Goal: Contribute content: Contribute content

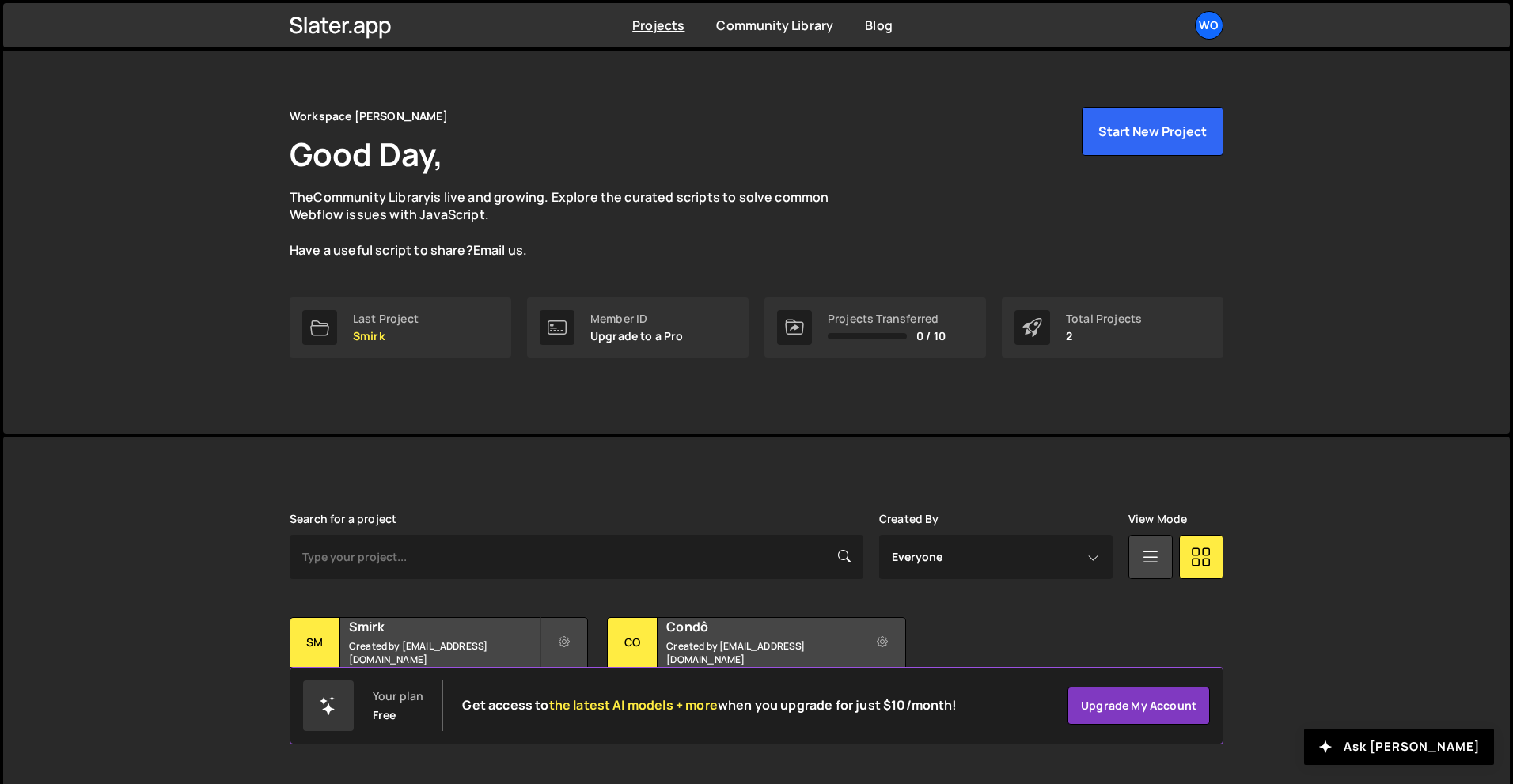
scroll to position [31, 0]
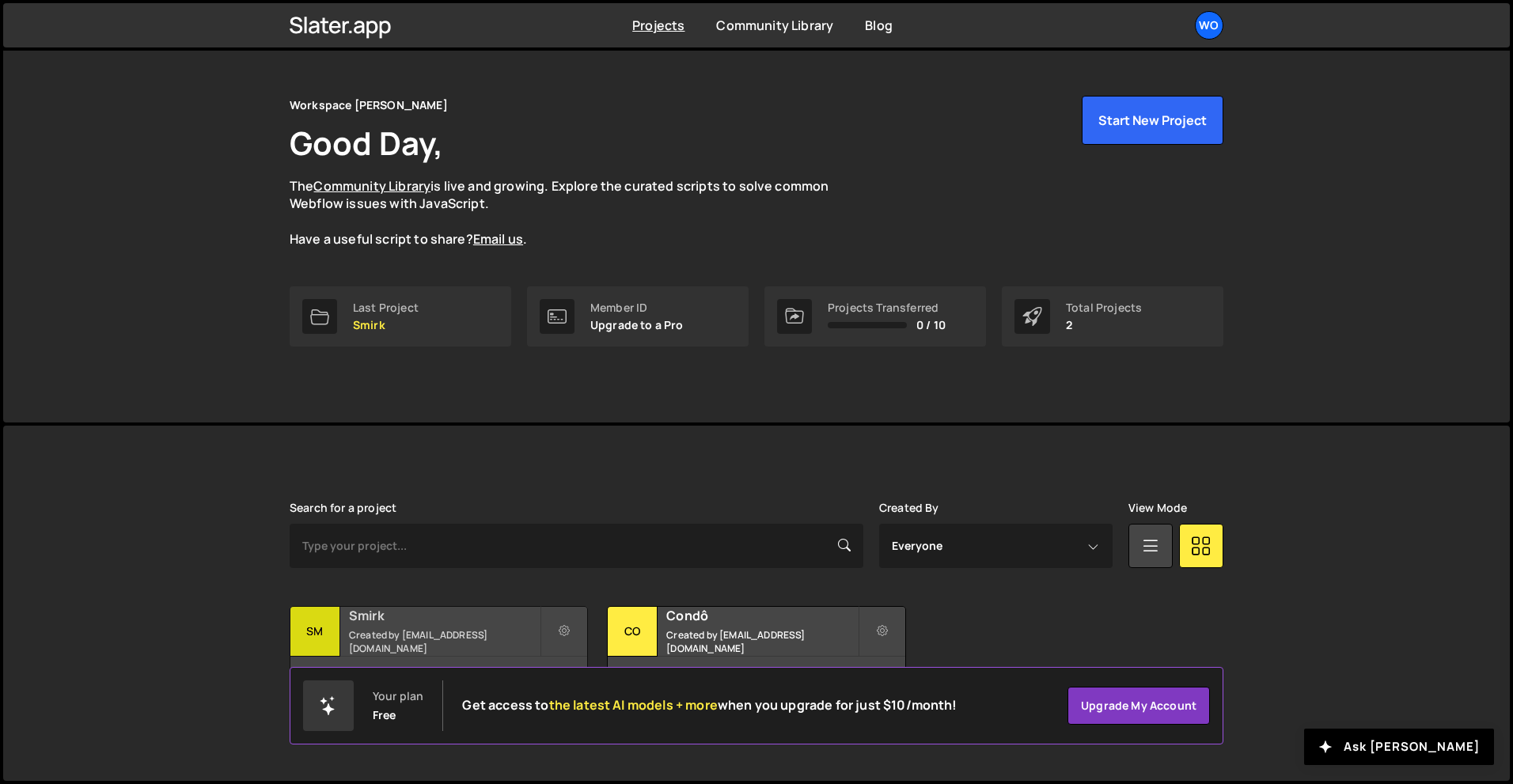
click at [482, 621] on h2 "Smirk" at bounding box center [443, 615] width 190 height 17
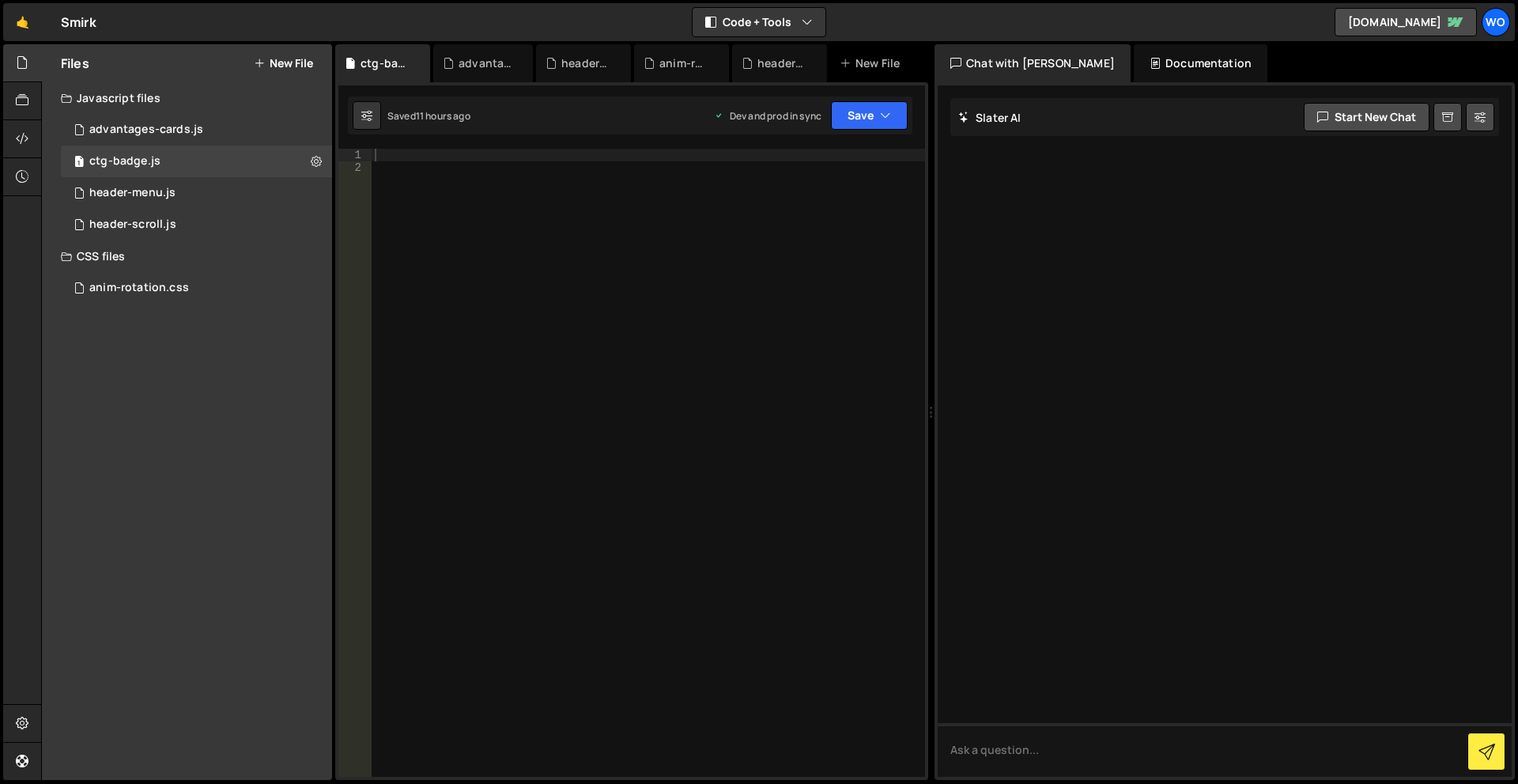
click at [297, 64] on button "New File" at bounding box center [283, 62] width 60 height 12
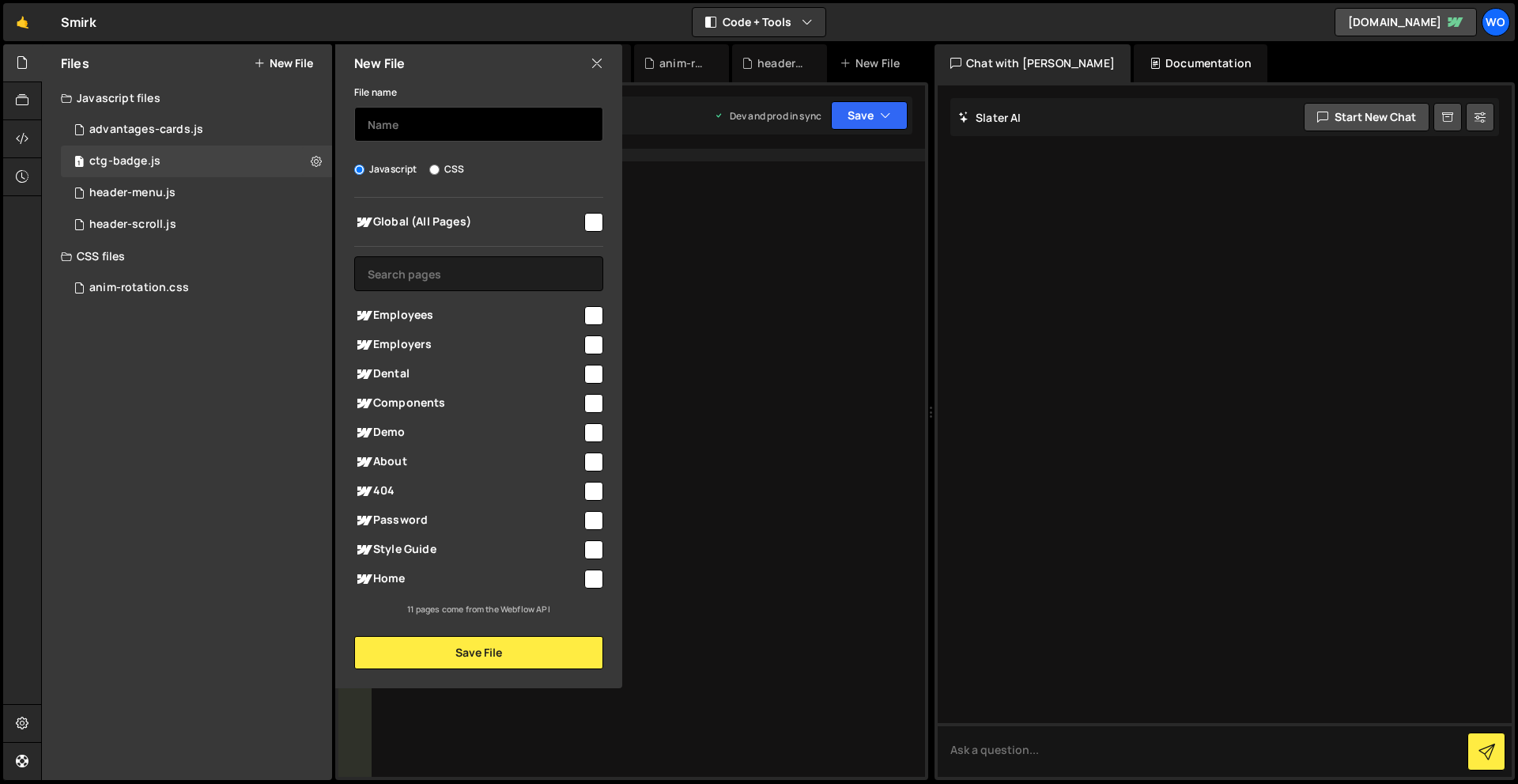
click at [376, 129] on input "text" at bounding box center [478, 124] width 249 height 35
type input "button"
click at [583, 218] on div at bounding box center [593, 221] width 22 height 22
click at [589, 223] on input "checkbox" at bounding box center [594, 223] width 19 height 19
checkbox input "true"
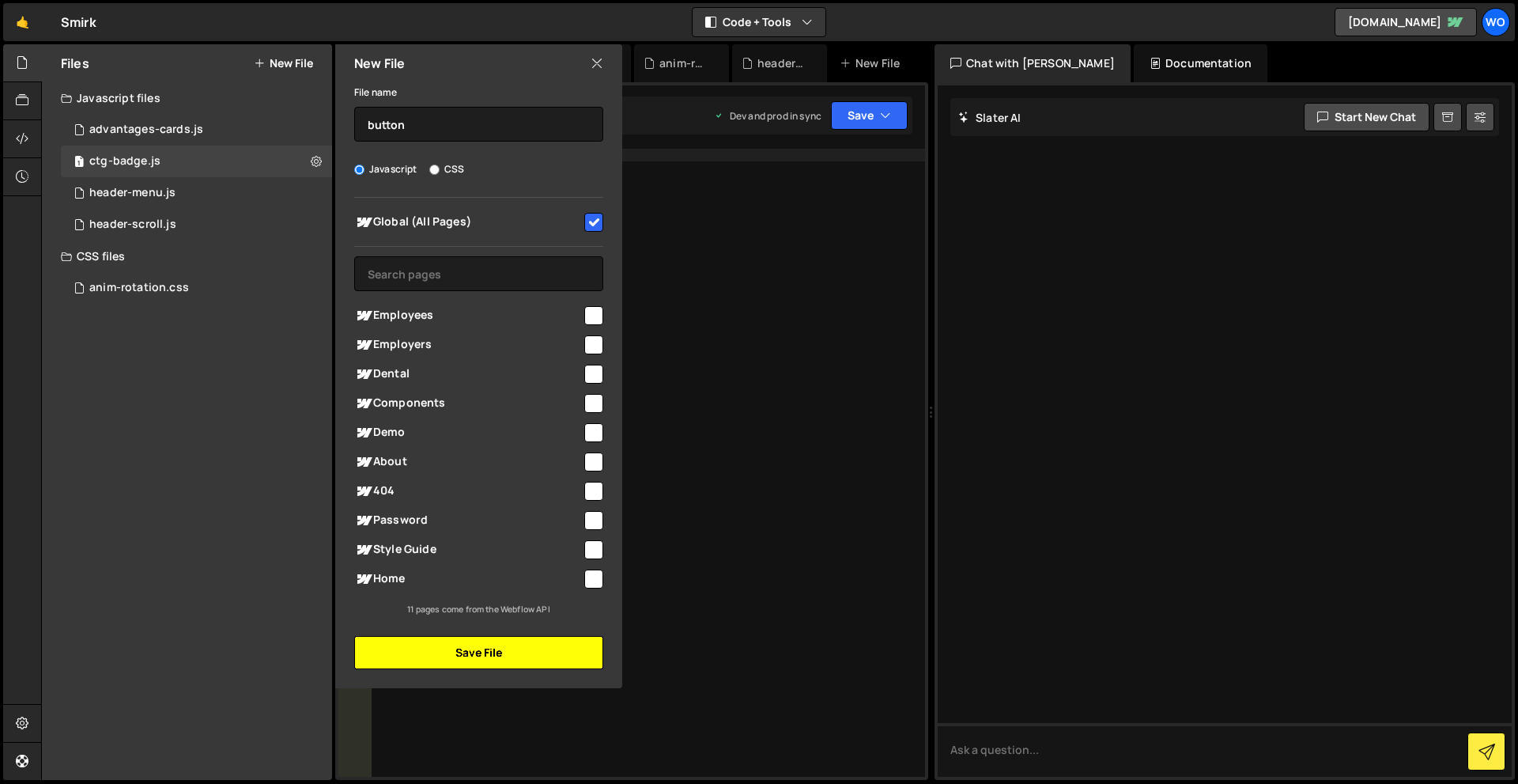
click at [504, 647] on button "Save File" at bounding box center [478, 651] width 249 height 33
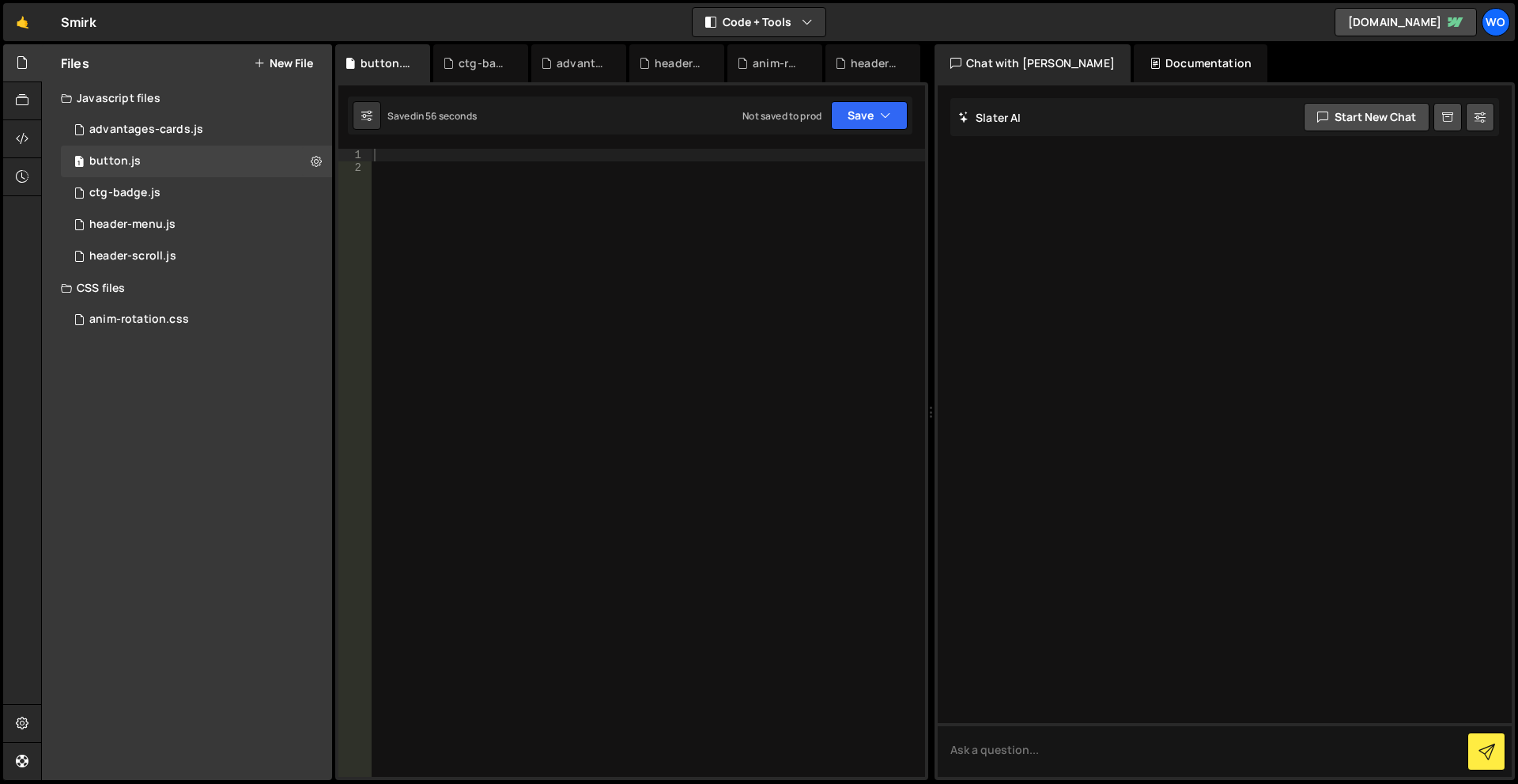
click at [696, 313] on div at bounding box center [648, 475] width 554 height 653
paste textarea "</script>"
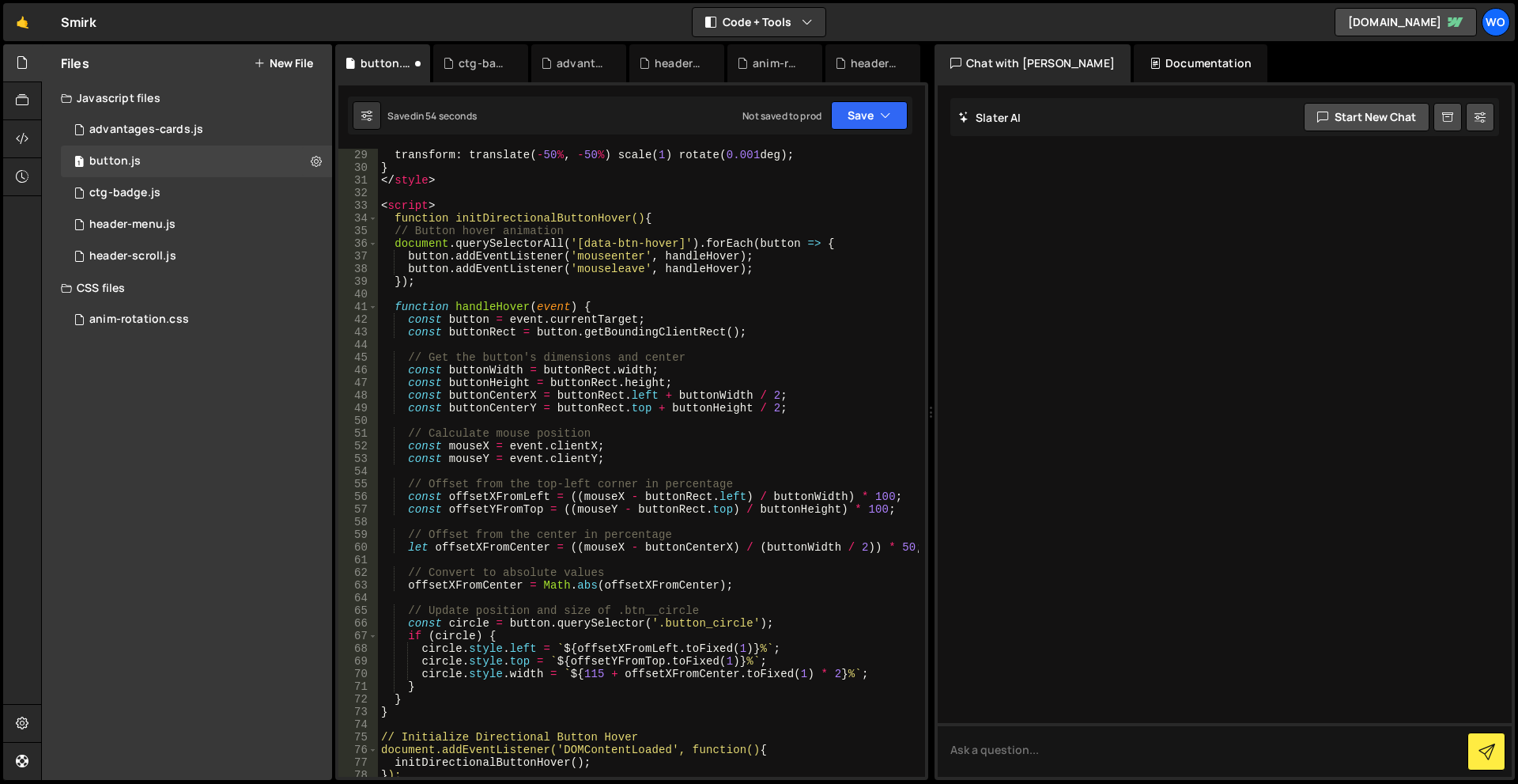
scroll to position [569, 0]
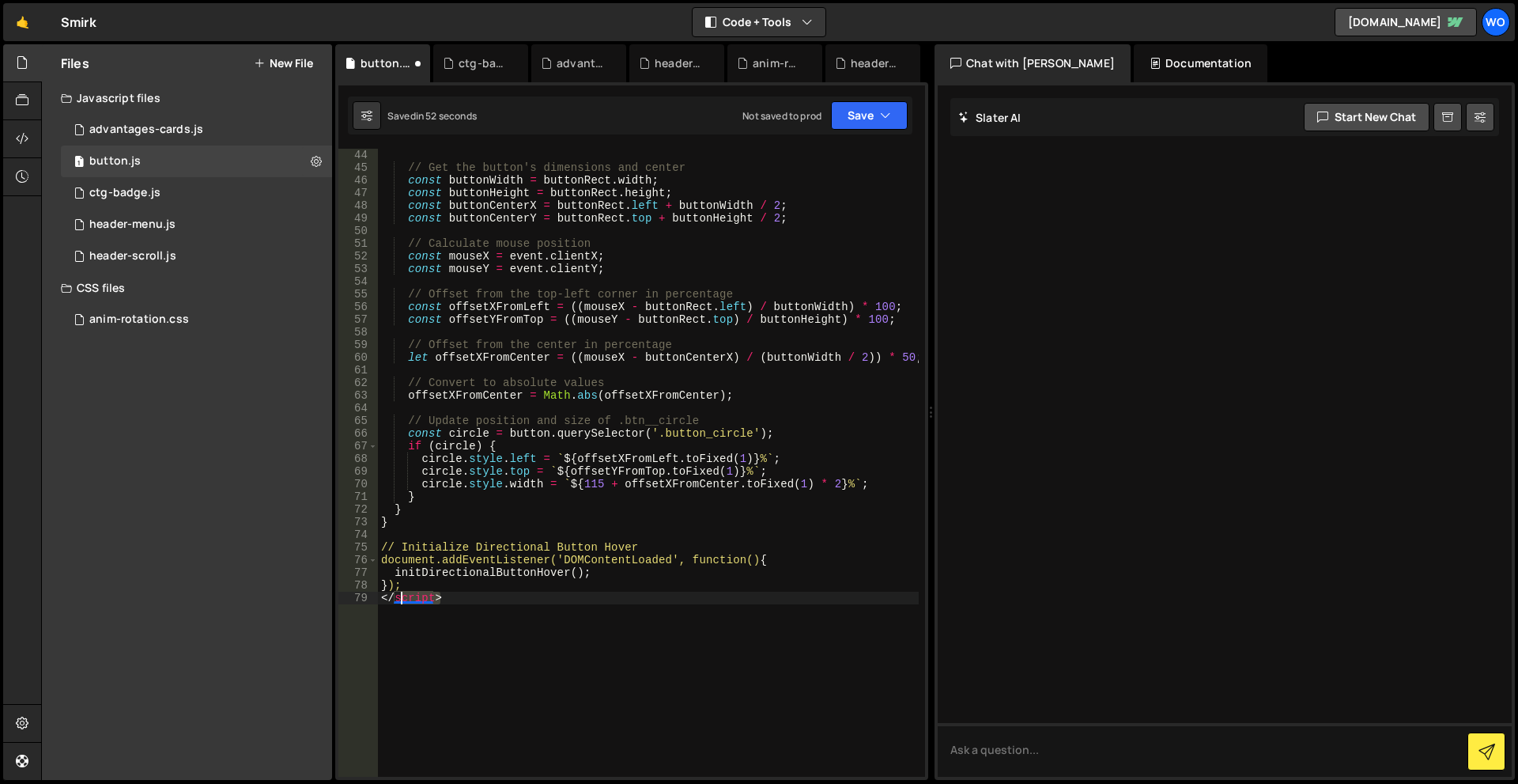
drag, startPoint x: 499, startPoint y: 603, endPoint x: 398, endPoint y: 596, distance: 101.2
click at [400, 600] on div "// Get the button's dimensions and center const buttonWidth = buttonRect . widt…" at bounding box center [648, 475] width 541 height 653
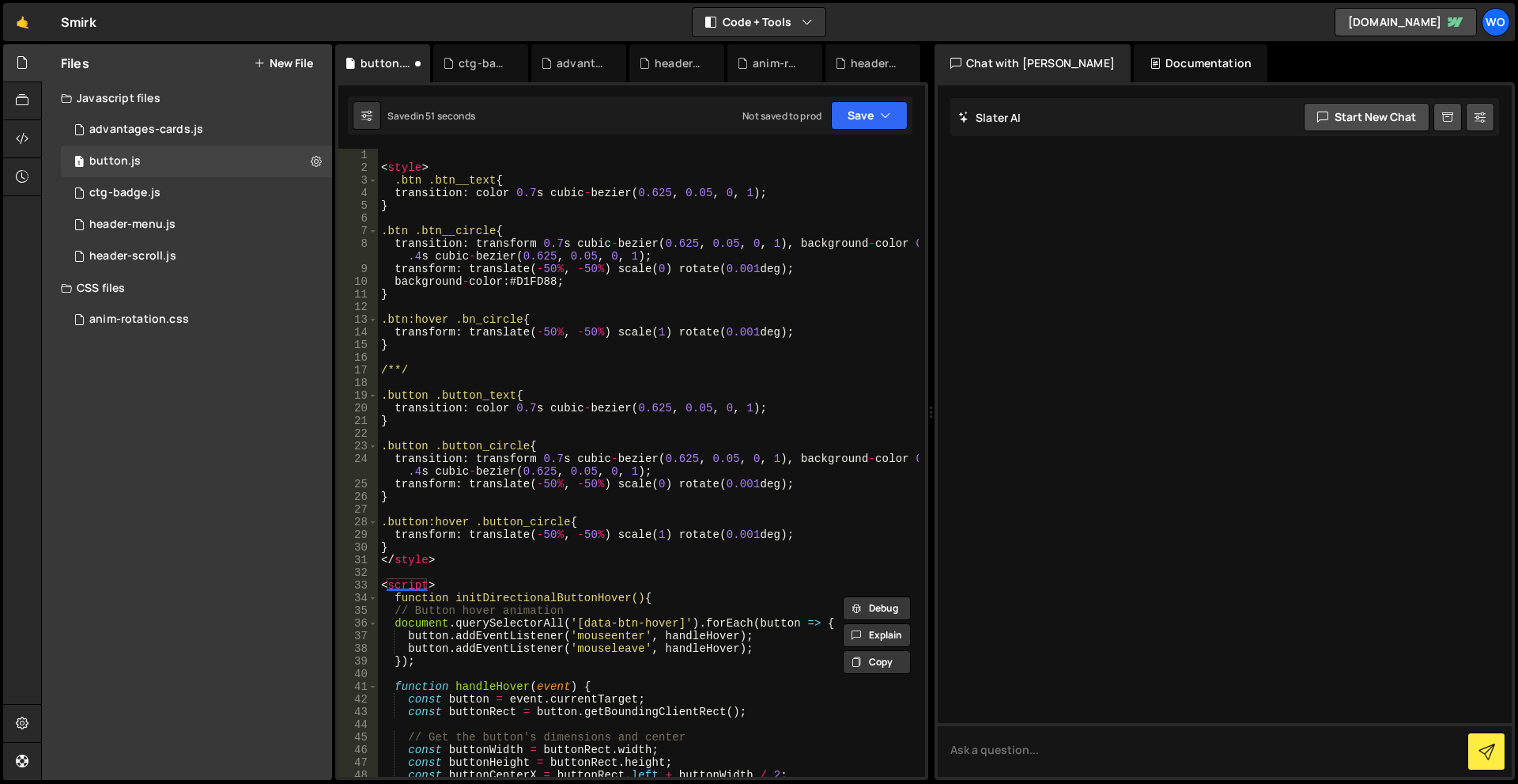
scroll to position [0, 0]
click at [501, 543] on div "< style > .btn .btn__text { transition : color 0.7 s cubic - bezier ( 0.625 , 0…" at bounding box center [648, 475] width 541 height 653
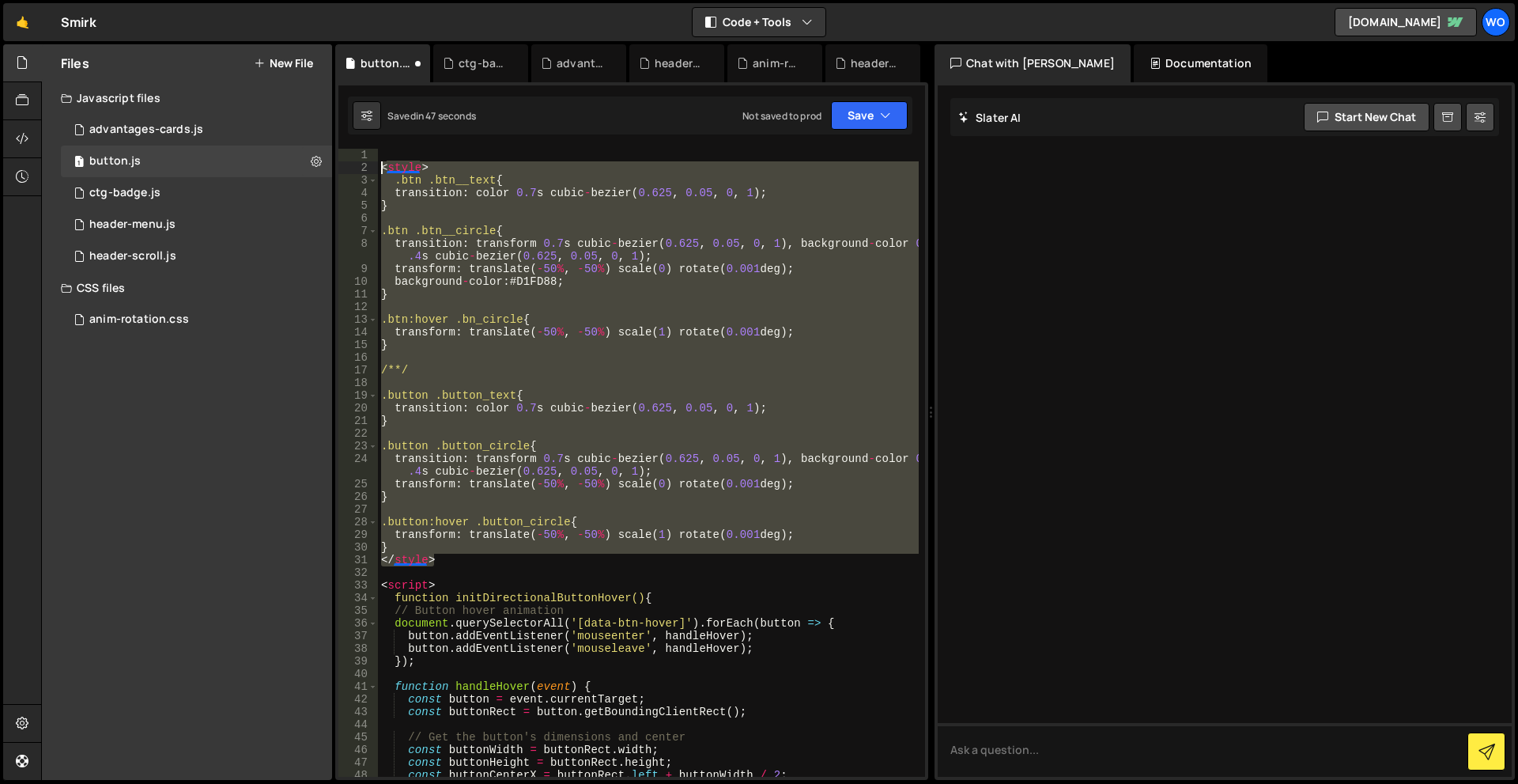
drag, startPoint x: 462, startPoint y: 561, endPoint x: 343, endPoint y: 168, distance: 410.6
click at [343, 168] on div "} 1 2 3 4 5 6 7 8 9 10 11 12 13 14 15 16 17 18 19 20 21 22 23 24 25 26 27 28 29…" at bounding box center [632, 462] width 587 height 628
type textarea "<style> .btn .btn__text {"
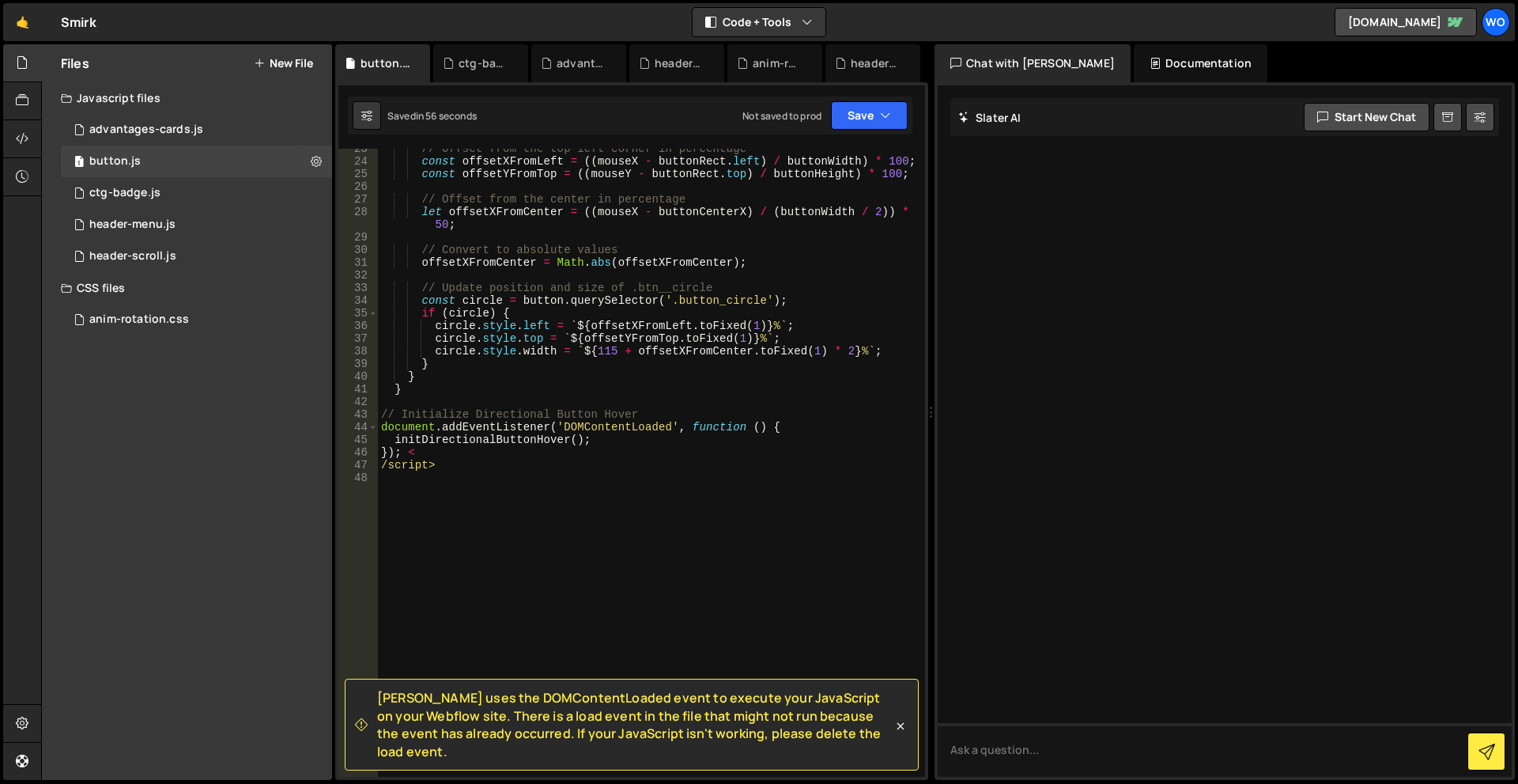
scroll to position [285, 0]
click at [380, 465] on div "// Offset from the top-left corner in percentage const offsetXFromLeft = (( mou…" at bounding box center [648, 469] width 541 height 653
type textarea "}); < /script>"
click at [900, 734] on icon at bounding box center [901, 725] width 16 height 16
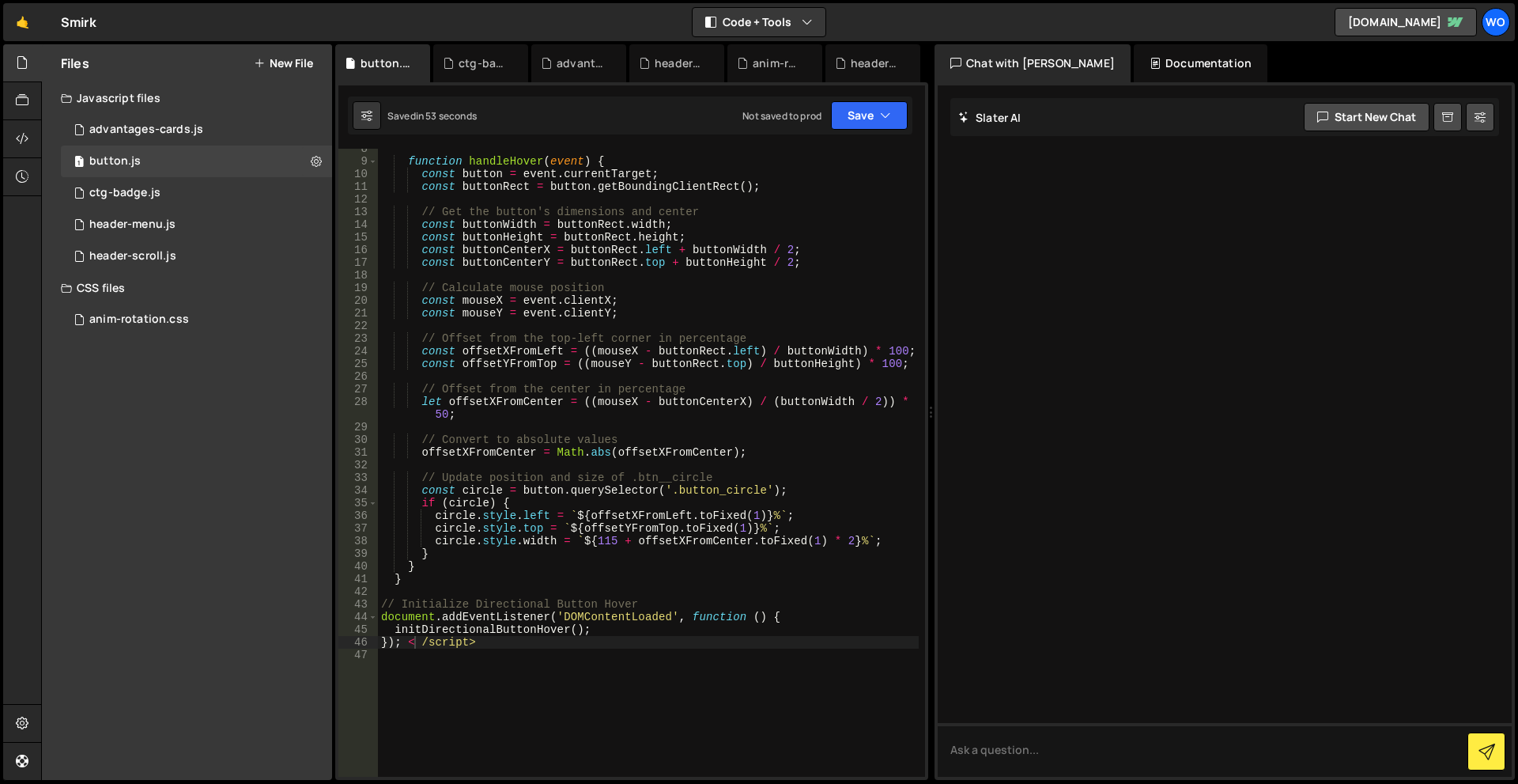
scroll to position [47, 0]
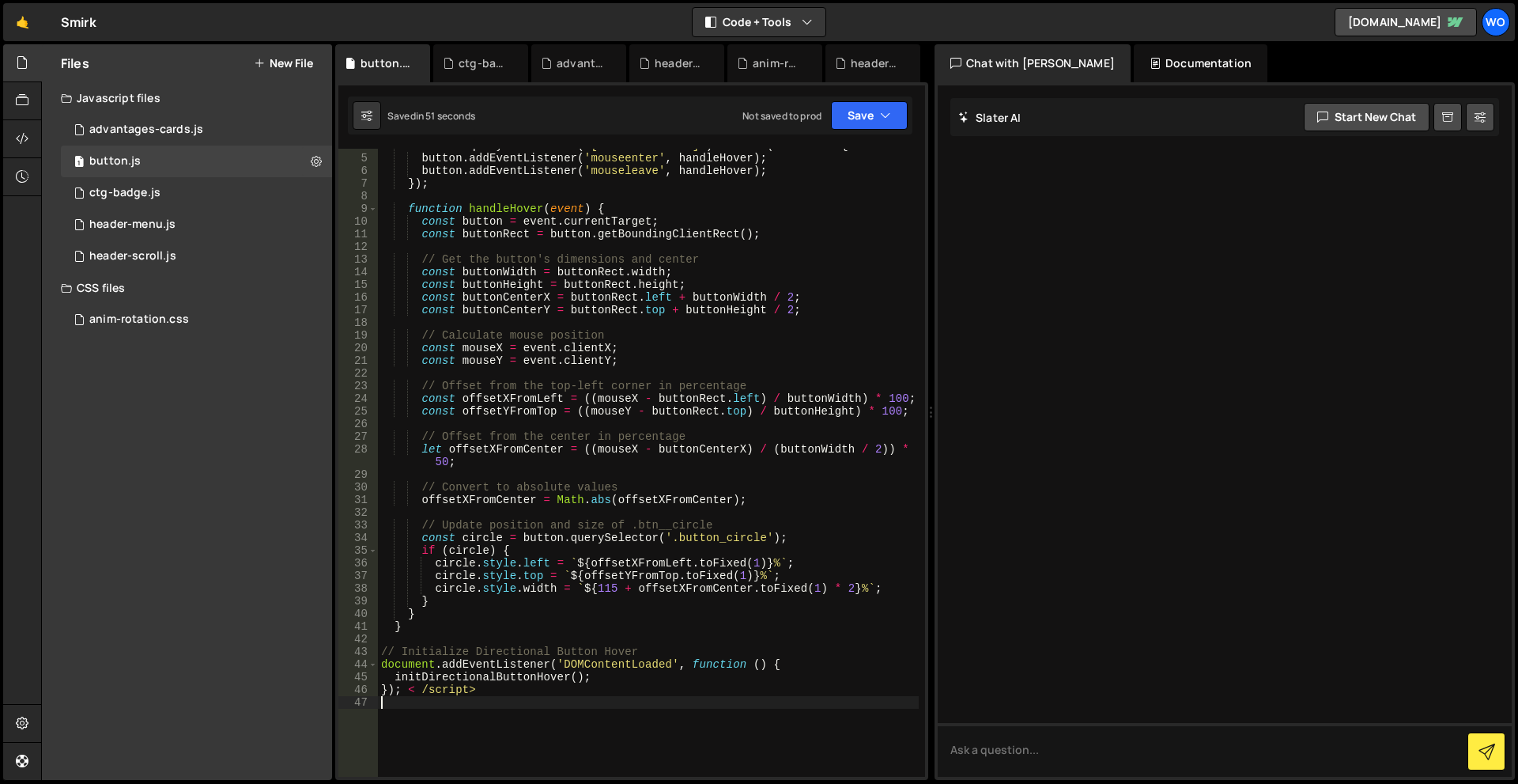
click at [410, 703] on div "document . querySelectorAll ( '[data-btn-hover]' ) . forEach ( button => { butt…" at bounding box center [648, 466] width 541 height 653
click at [420, 693] on div "document . querySelectorAll ( '[data-btn-hover]' ) . forEach ( button => { butt…" at bounding box center [648, 466] width 541 height 653
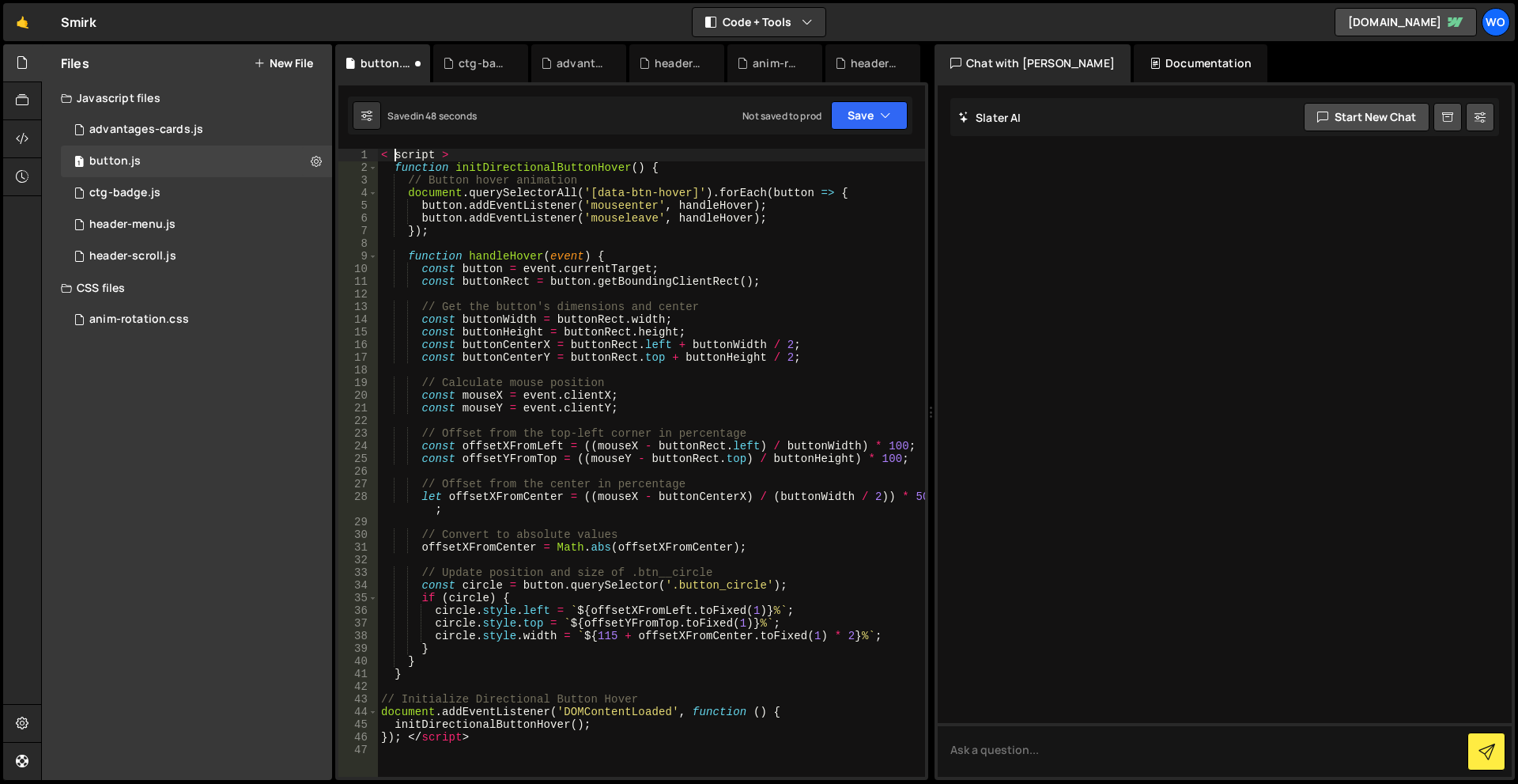
click at [395, 160] on div "< script > function initDirectionalButtonHover ( ) { // Button hover animation …" at bounding box center [652, 475] width 547 height 653
type textarea "<script >"
click at [612, 154] on div "< script > function initDirectionalButtonHover() { // Button hover animation do…" at bounding box center [652, 475] width 547 height 653
click at [856, 115] on button "Save" at bounding box center [869, 116] width 77 height 28
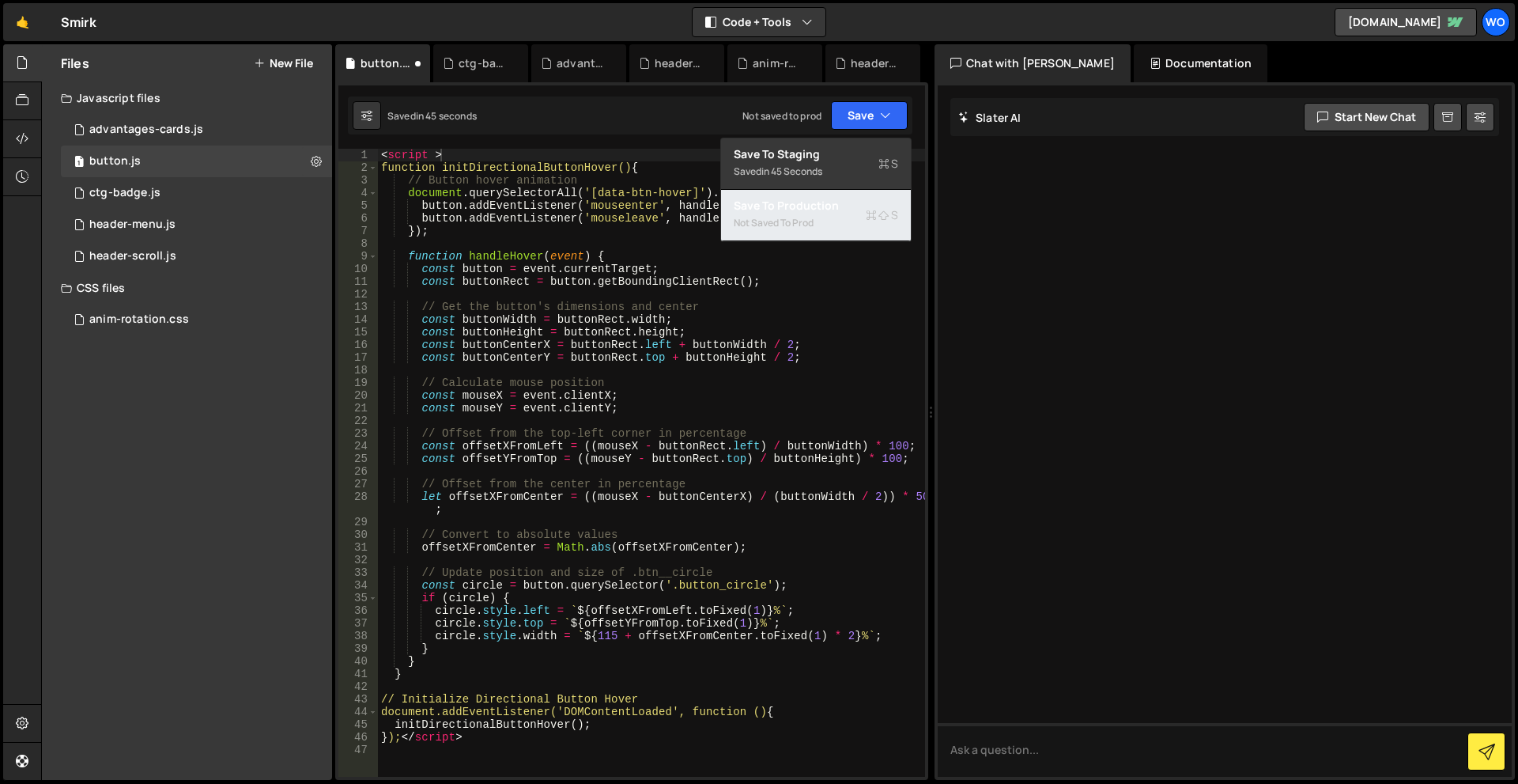
click at [845, 190] on button "Save to Production S Not saved to prod" at bounding box center [816, 215] width 189 height 51
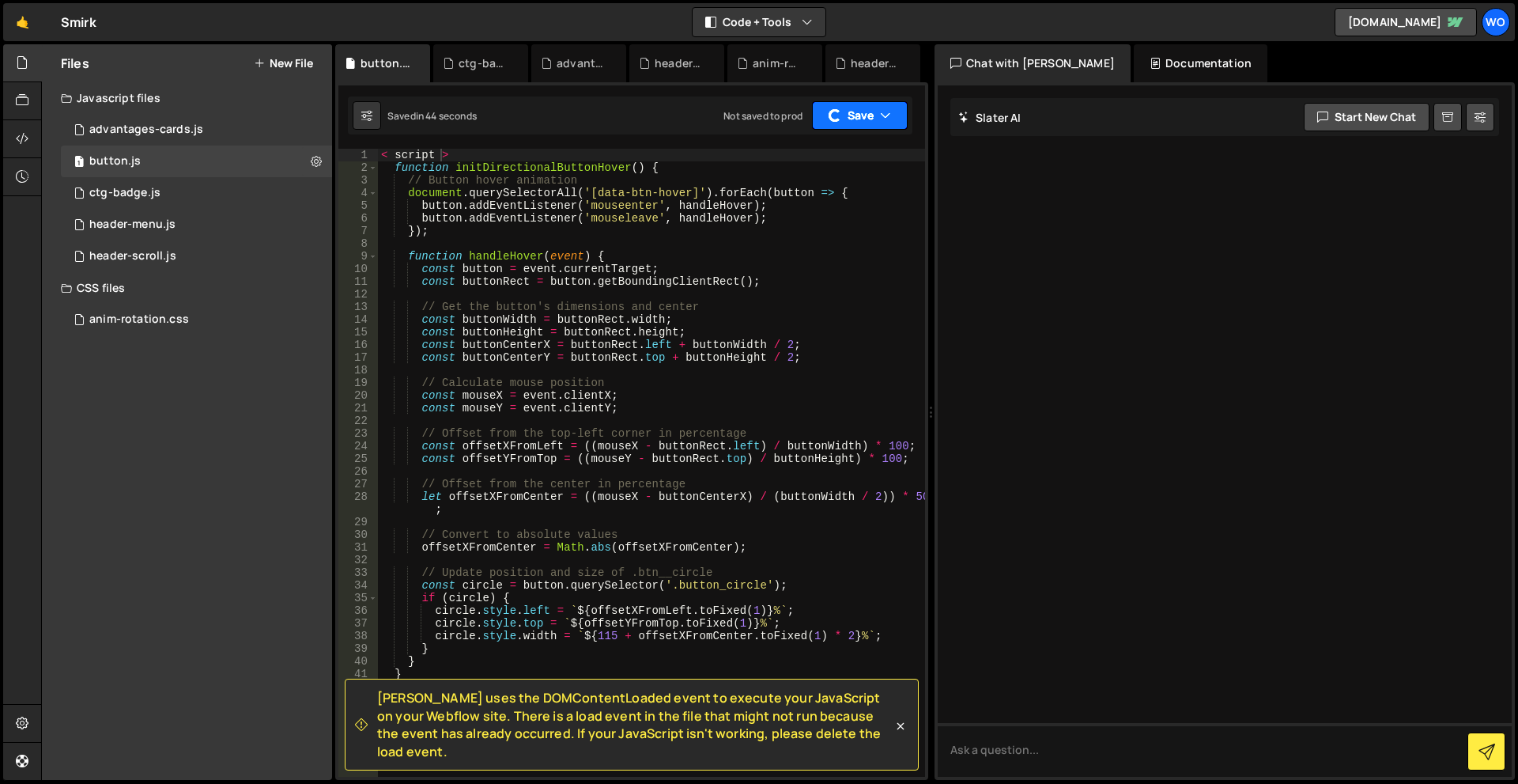
click at [862, 122] on button "Save" at bounding box center [860, 116] width 96 height 28
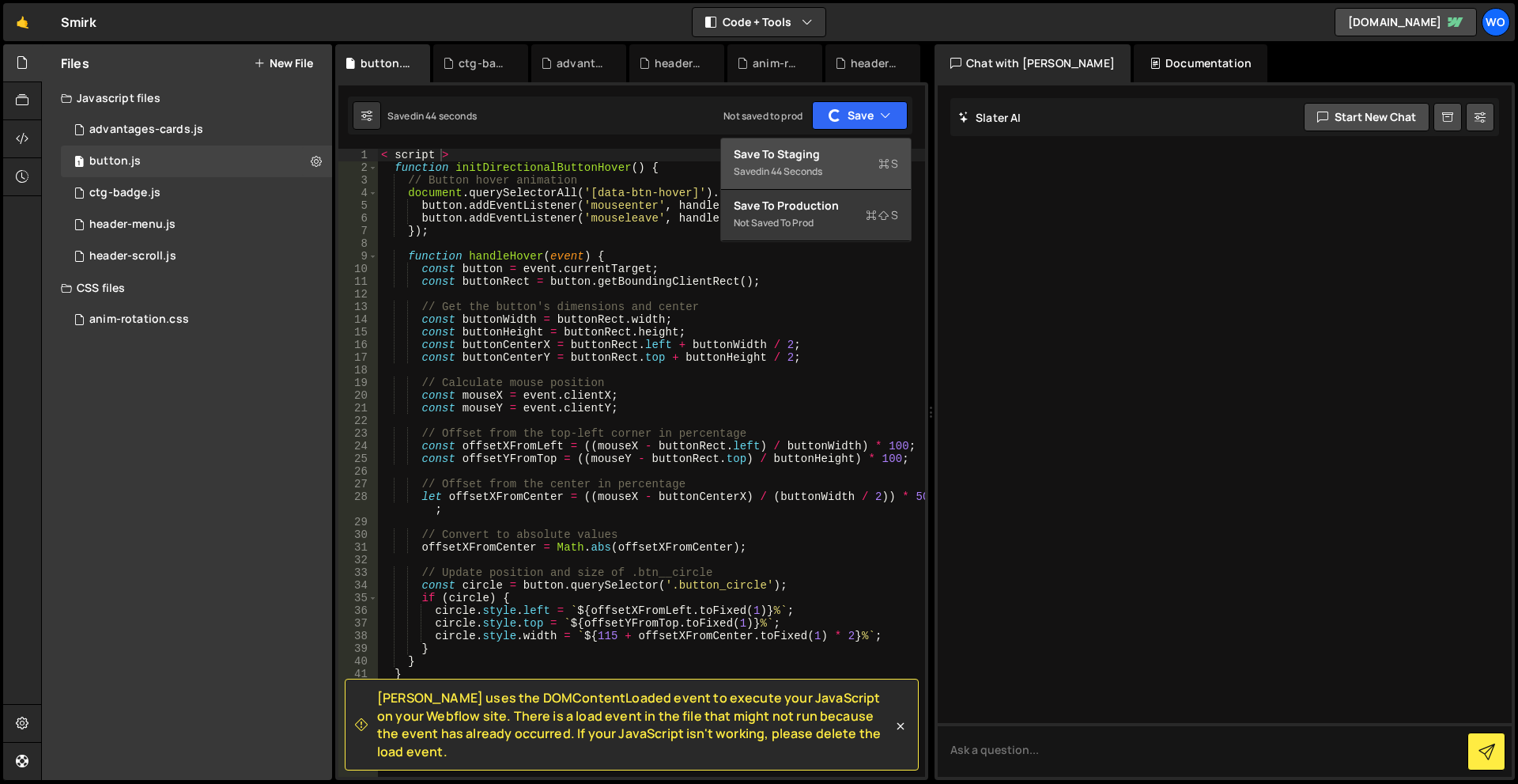
click at [813, 175] on div "in 44 seconds" at bounding box center [792, 171] width 61 height 13
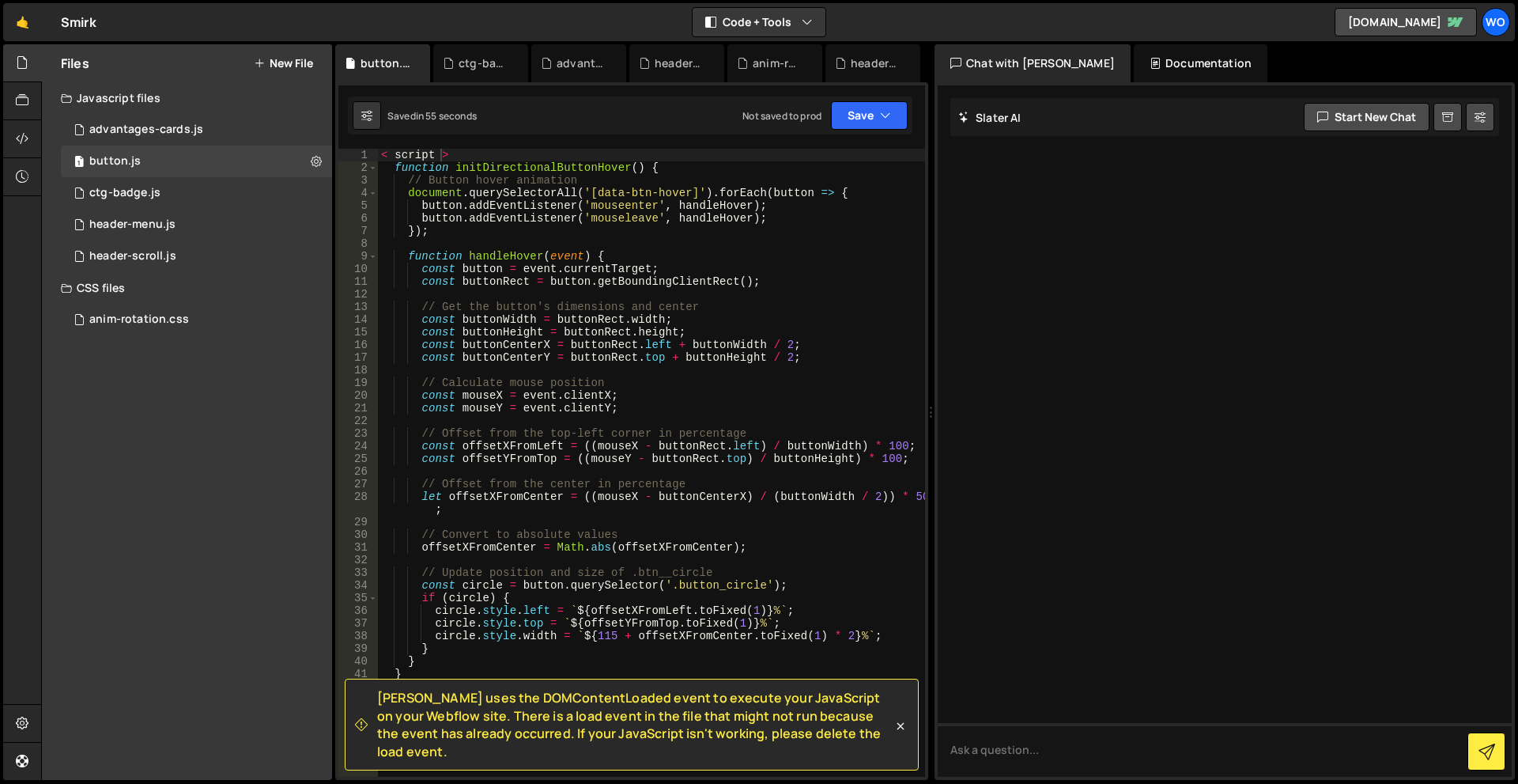
click at [126, 417] on div "Files New File Javascript files 1 advantages-cards.js 0 1 button.js 0 1 ctg-bad…" at bounding box center [187, 412] width 290 height 736
click at [284, 57] on button "New File" at bounding box center [283, 62] width 60 height 12
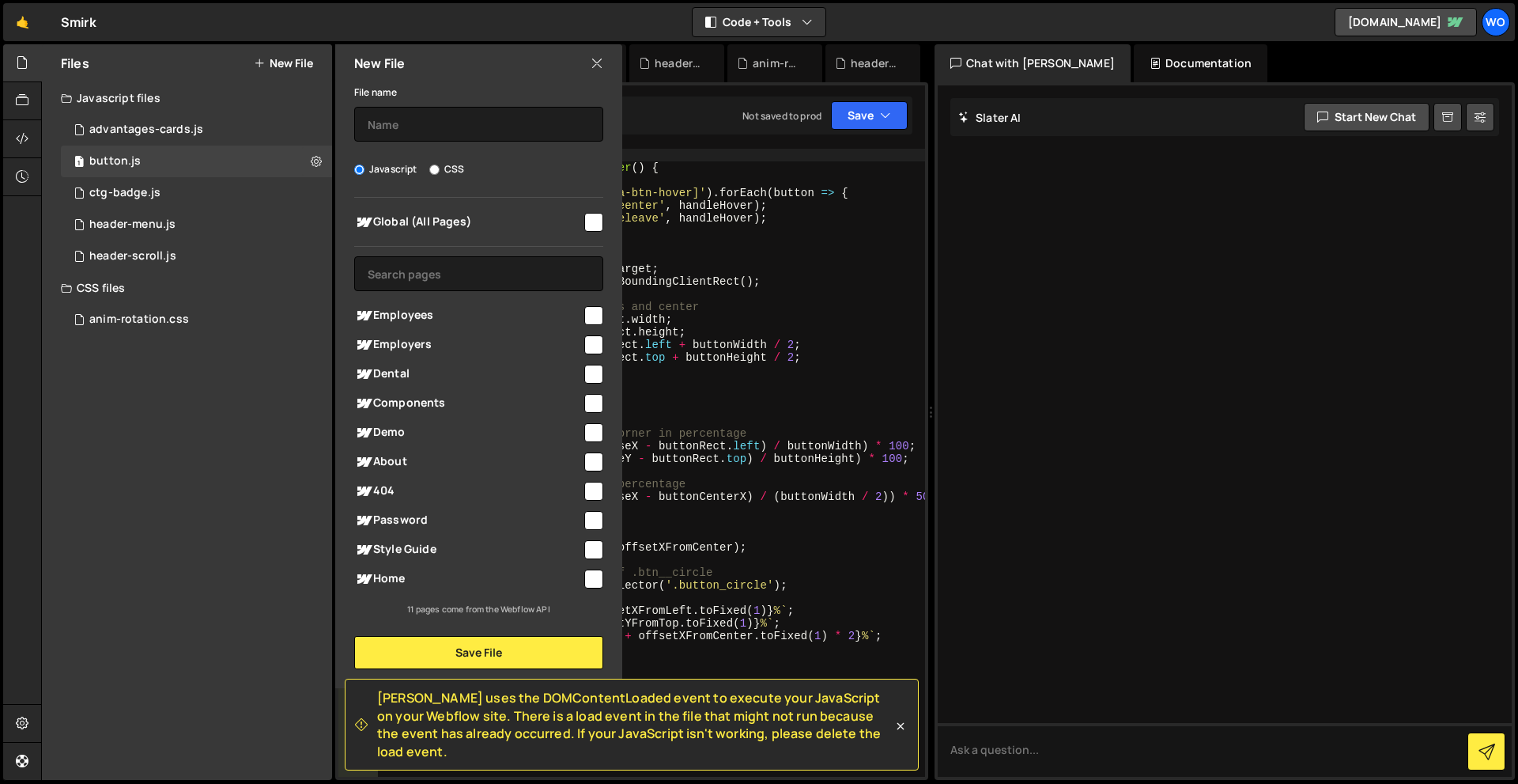
click at [442, 165] on label "CSS" at bounding box center [446, 169] width 35 height 16
click at [439, 165] on input "CSS" at bounding box center [434, 169] width 10 height 10
radio input "true"
click at [444, 125] on input "text" at bounding box center [478, 124] width 249 height 35
type input "c"
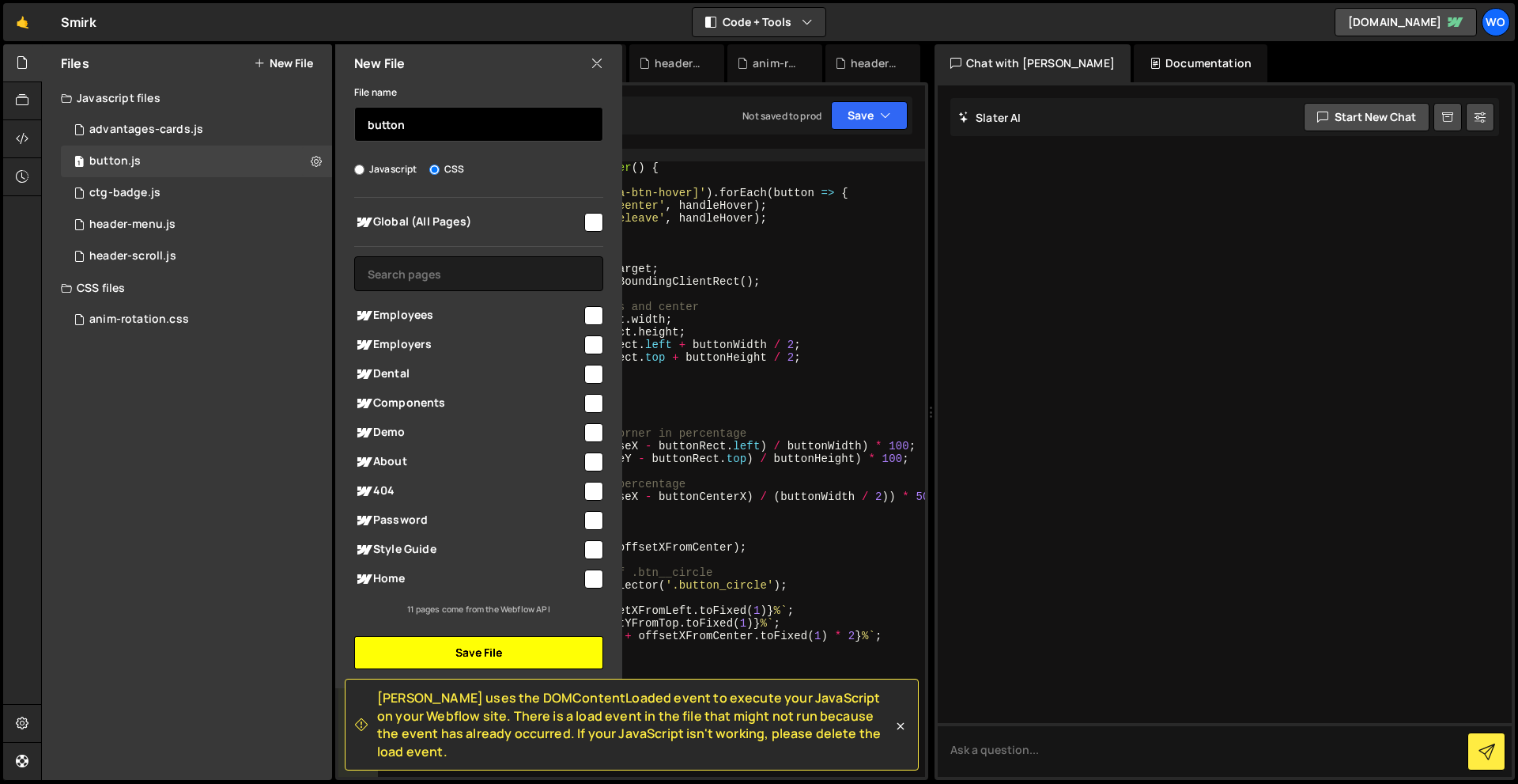
type input "button"
click at [535, 651] on button "Save File" at bounding box center [478, 651] width 249 height 33
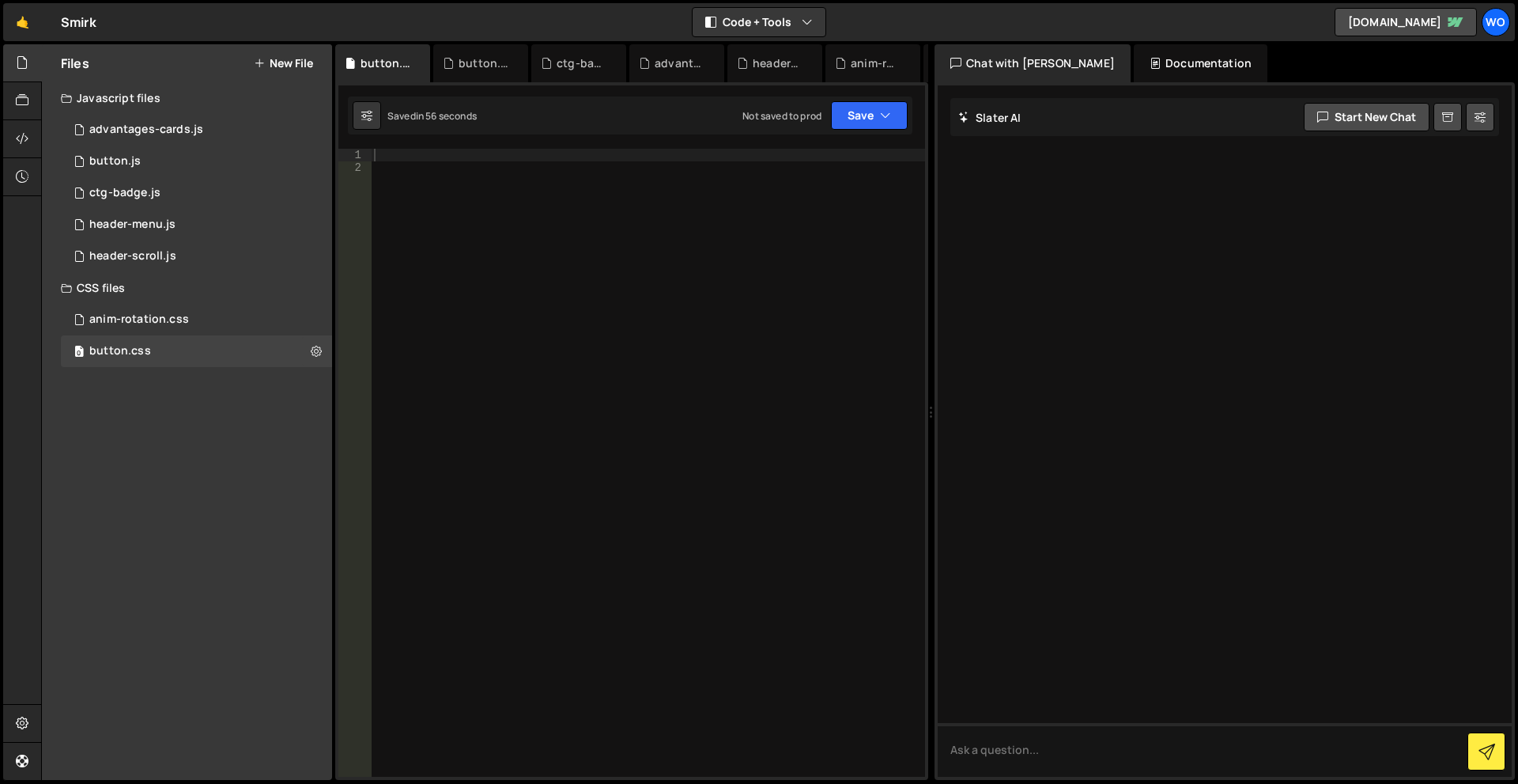
click at [494, 287] on div at bounding box center [648, 475] width 554 height 653
paste textarea "</style>"
type textarea "</style>"
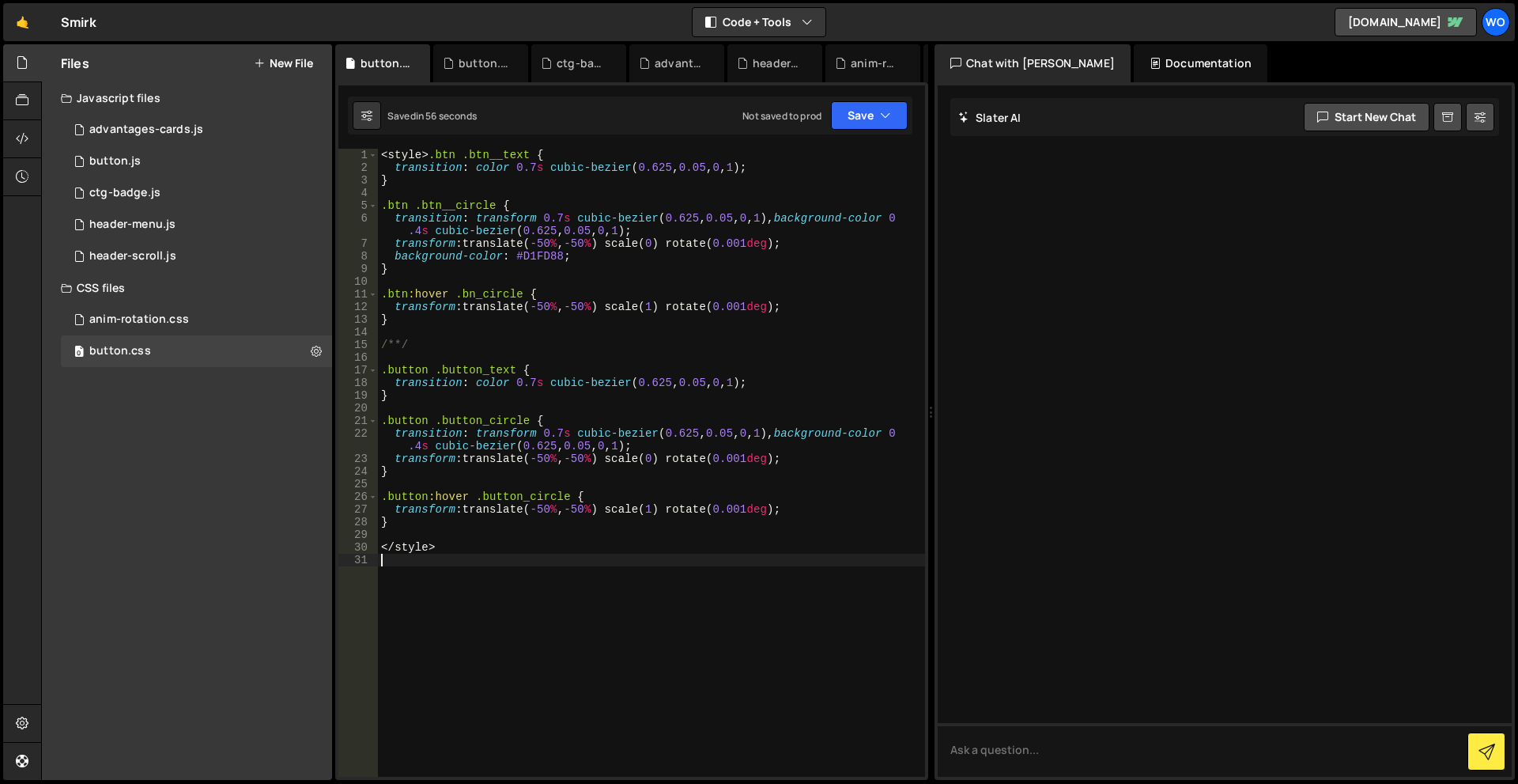
click at [616, 585] on div "< style > .btn .btn__text { transition : color 0.7 s cubic-bezier ( 0.625 , 0.0…" at bounding box center [652, 475] width 547 height 653
click at [851, 106] on button "Save" at bounding box center [869, 116] width 77 height 28
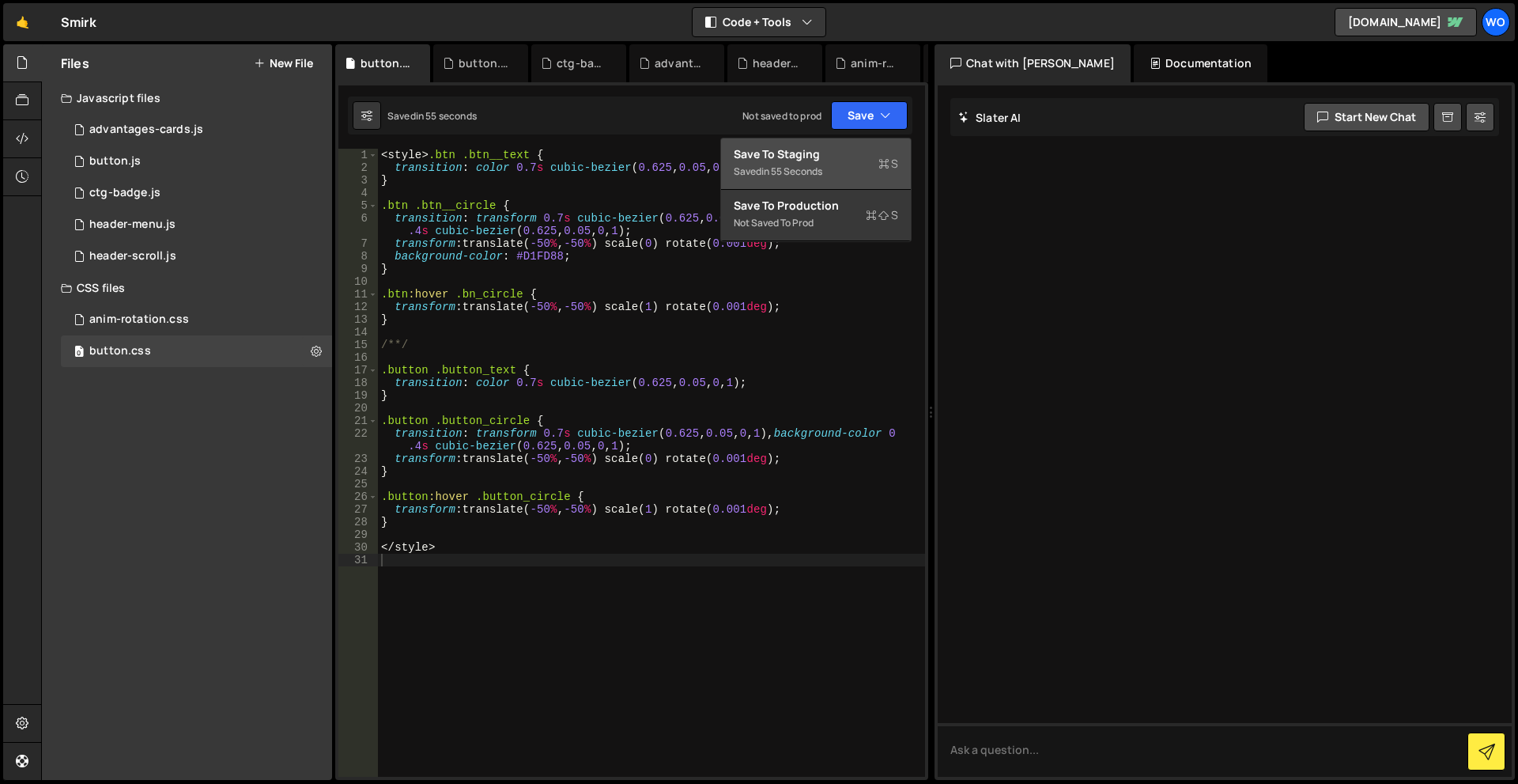
click at [849, 151] on div "Save to Staging S" at bounding box center [816, 153] width 165 height 16
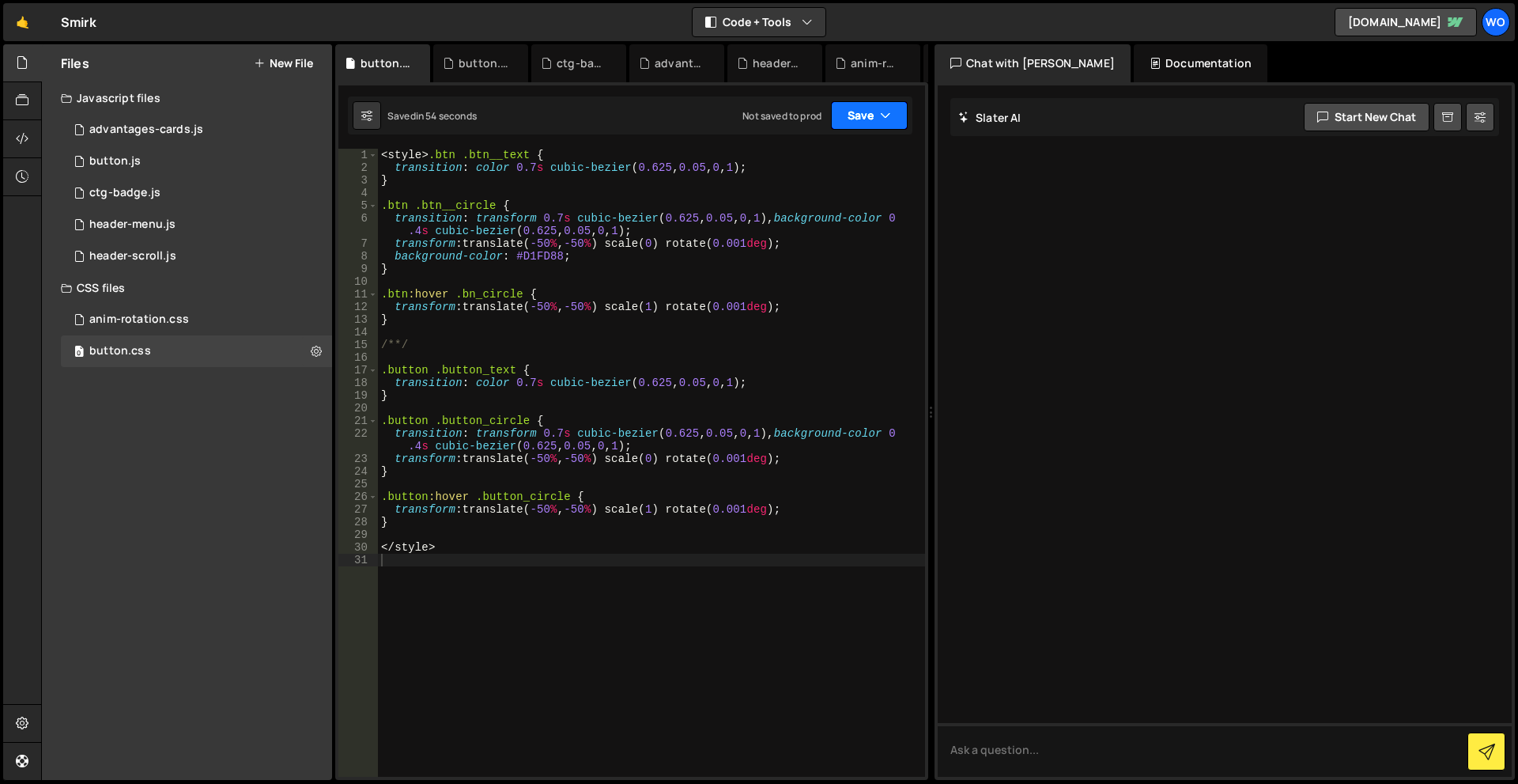
click at [862, 108] on button "Save" at bounding box center [869, 116] width 77 height 28
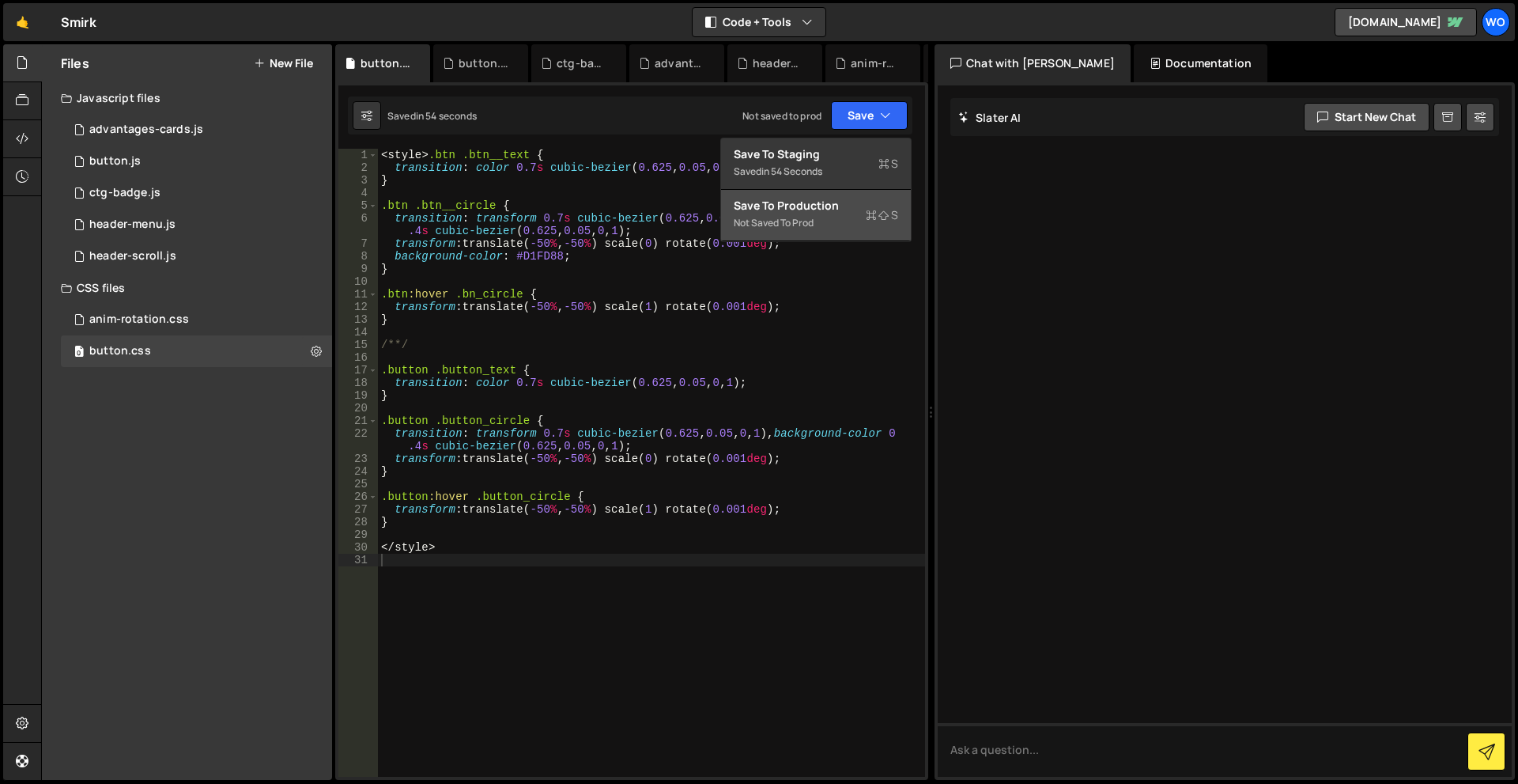
click at [842, 213] on div "Not saved to prod" at bounding box center [816, 223] width 165 height 19
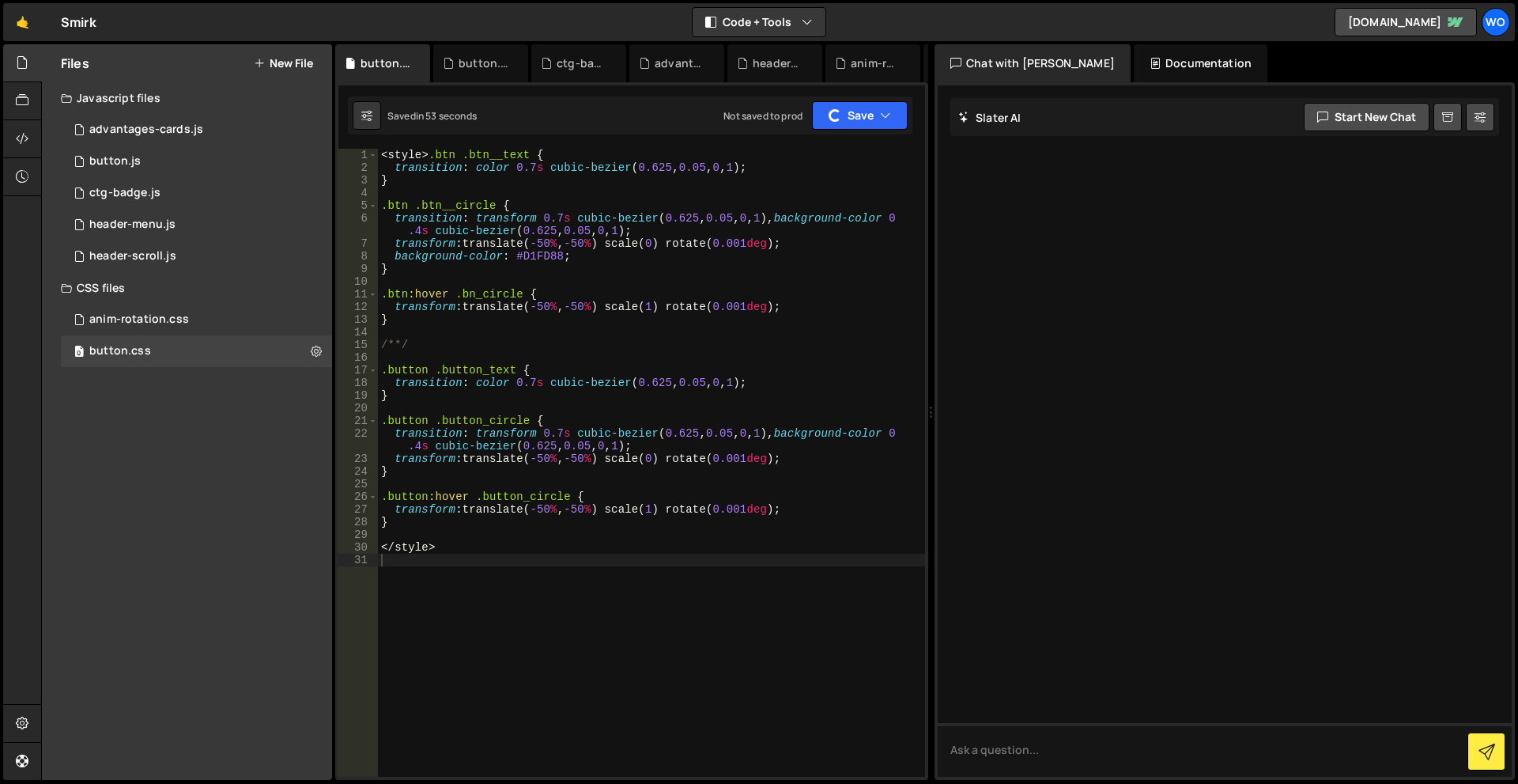
click at [832, 132] on div "Saved in 53 seconds Not saved to prod Upgrade to Edit Save Save to Staging S Sa…" at bounding box center [630, 116] width 564 height 38
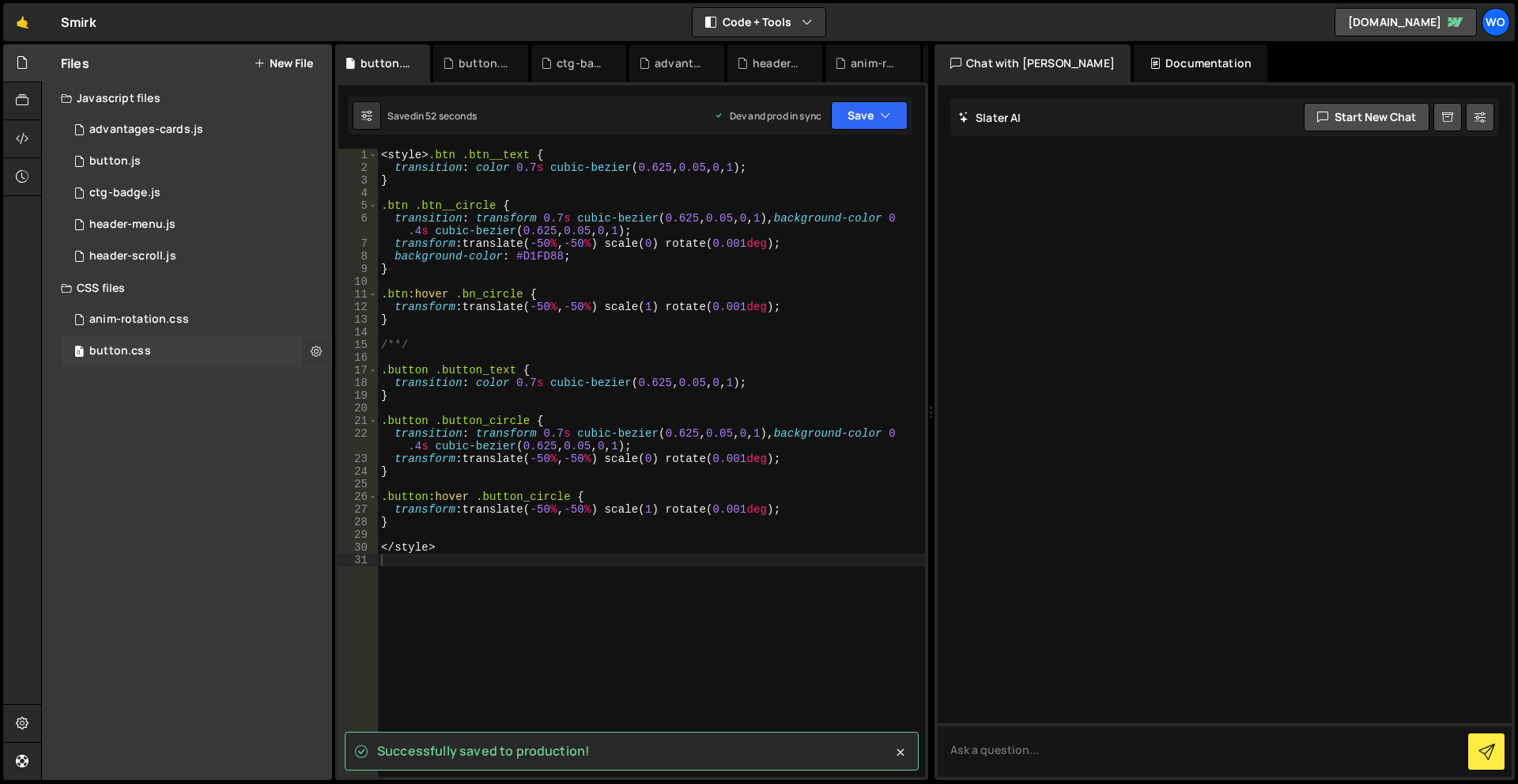
click at [322, 351] on button at bounding box center [316, 351] width 28 height 28
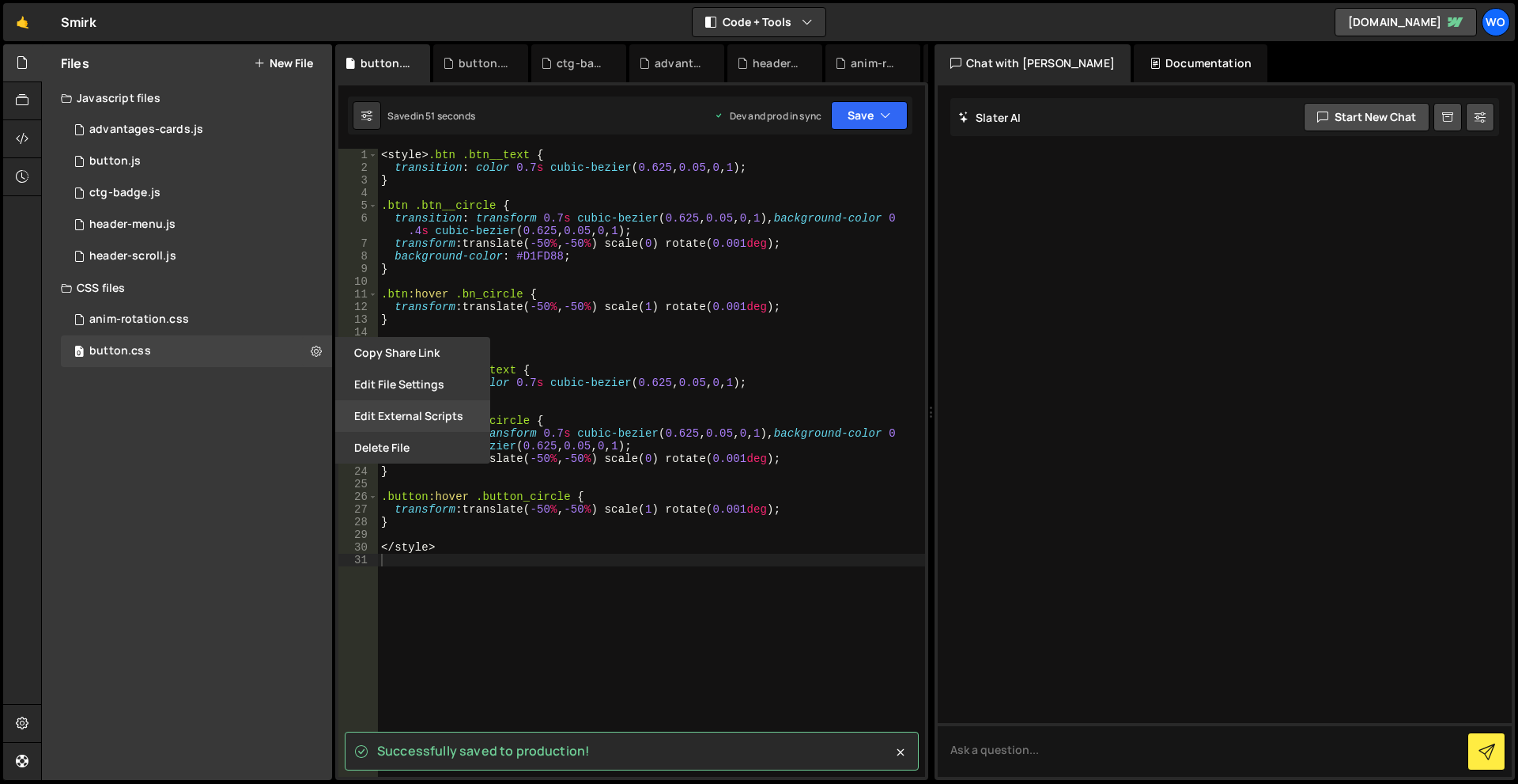
click at [390, 417] on button "Edit External Scripts" at bounding box center [413, 416] width 155 height 31
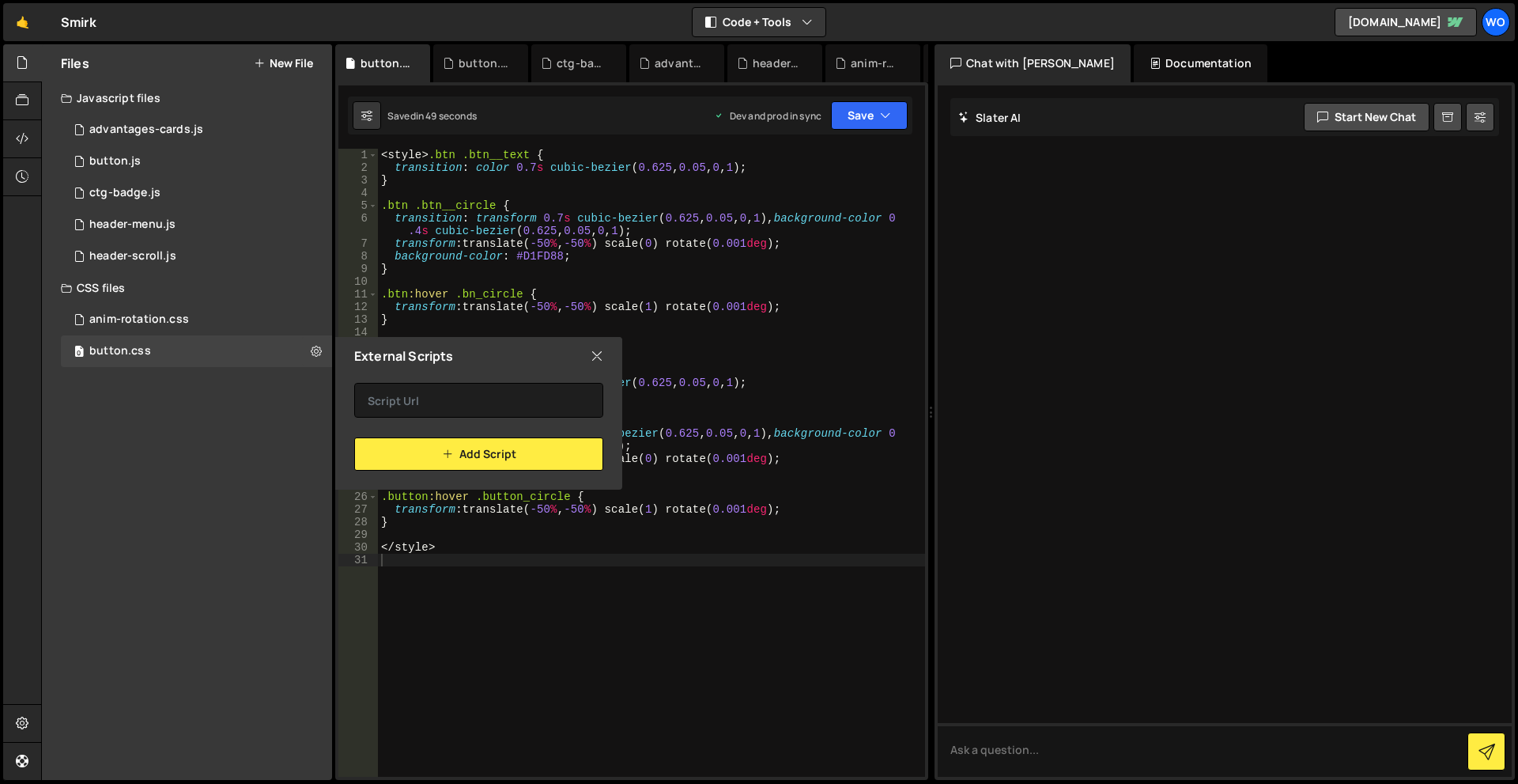
click at [591, 353] on icon at bounding box center [597, 356] width 12 height 17
radio input "true"
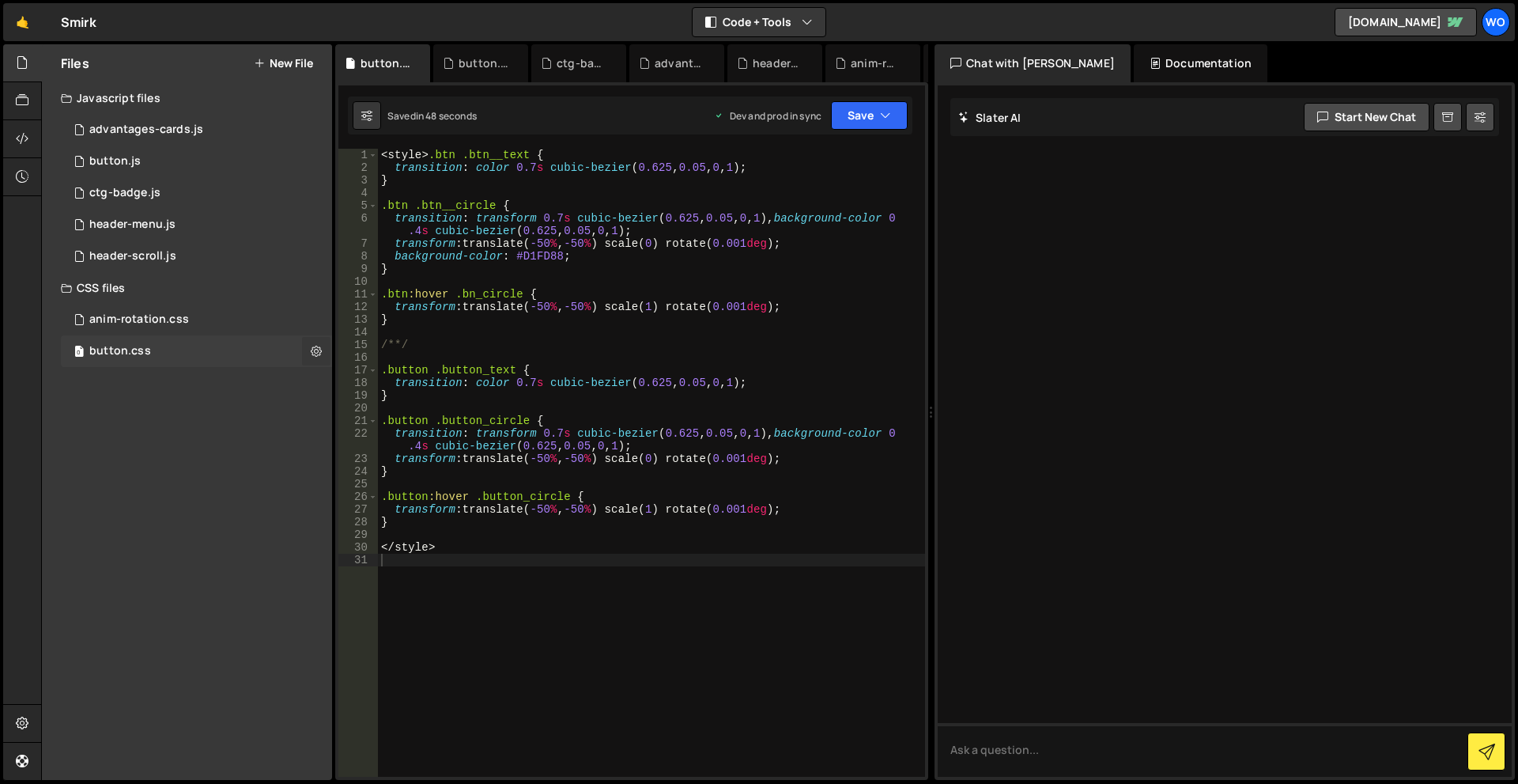
click at [321, 351] on icon at bounding box center [316, 350] width 11 height 15
type input "button"
radio input "false"
radio input "true"
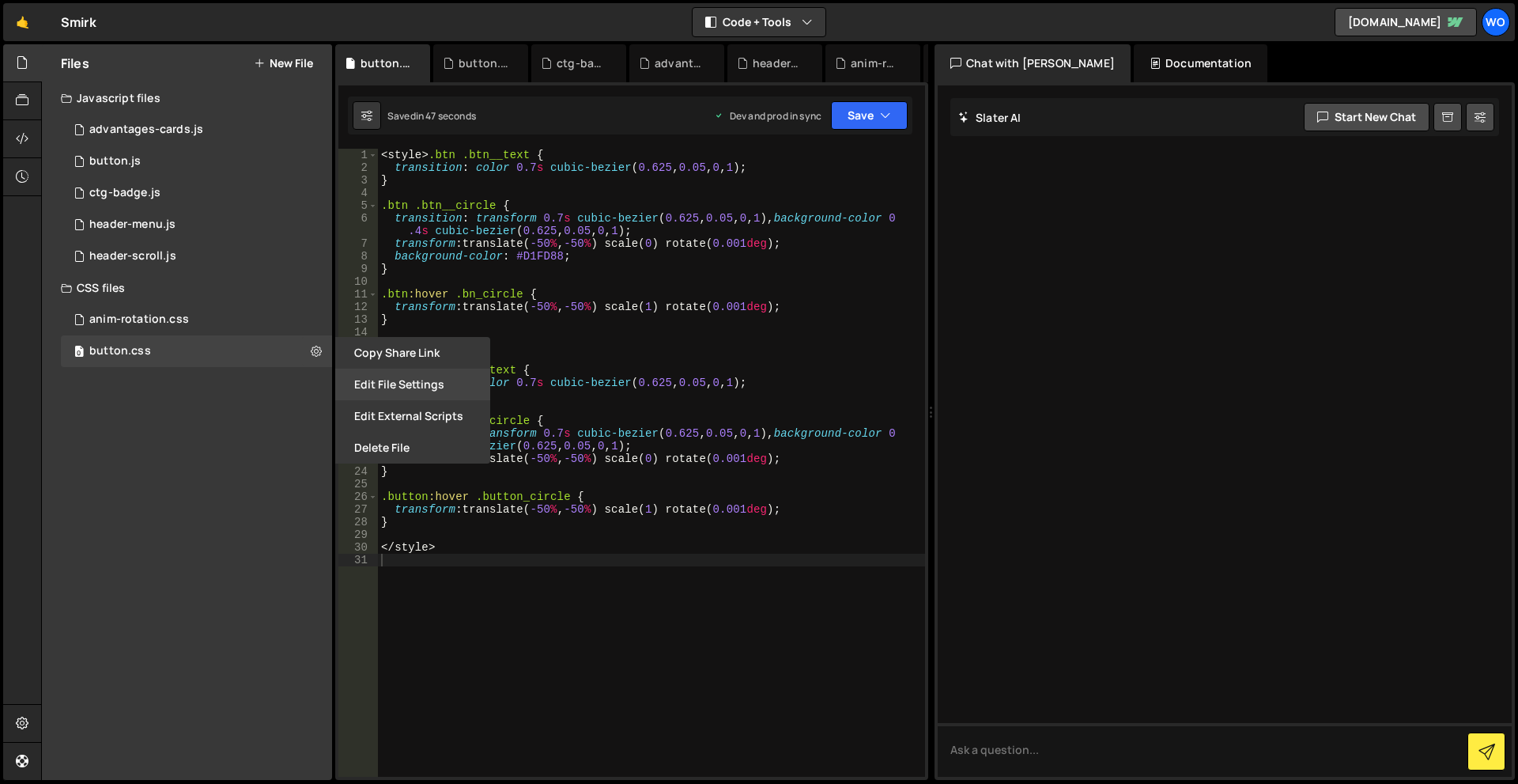
click at [389, 380] on button "Edit File Settings" at bounding box center [413, 383] width 155 height 31
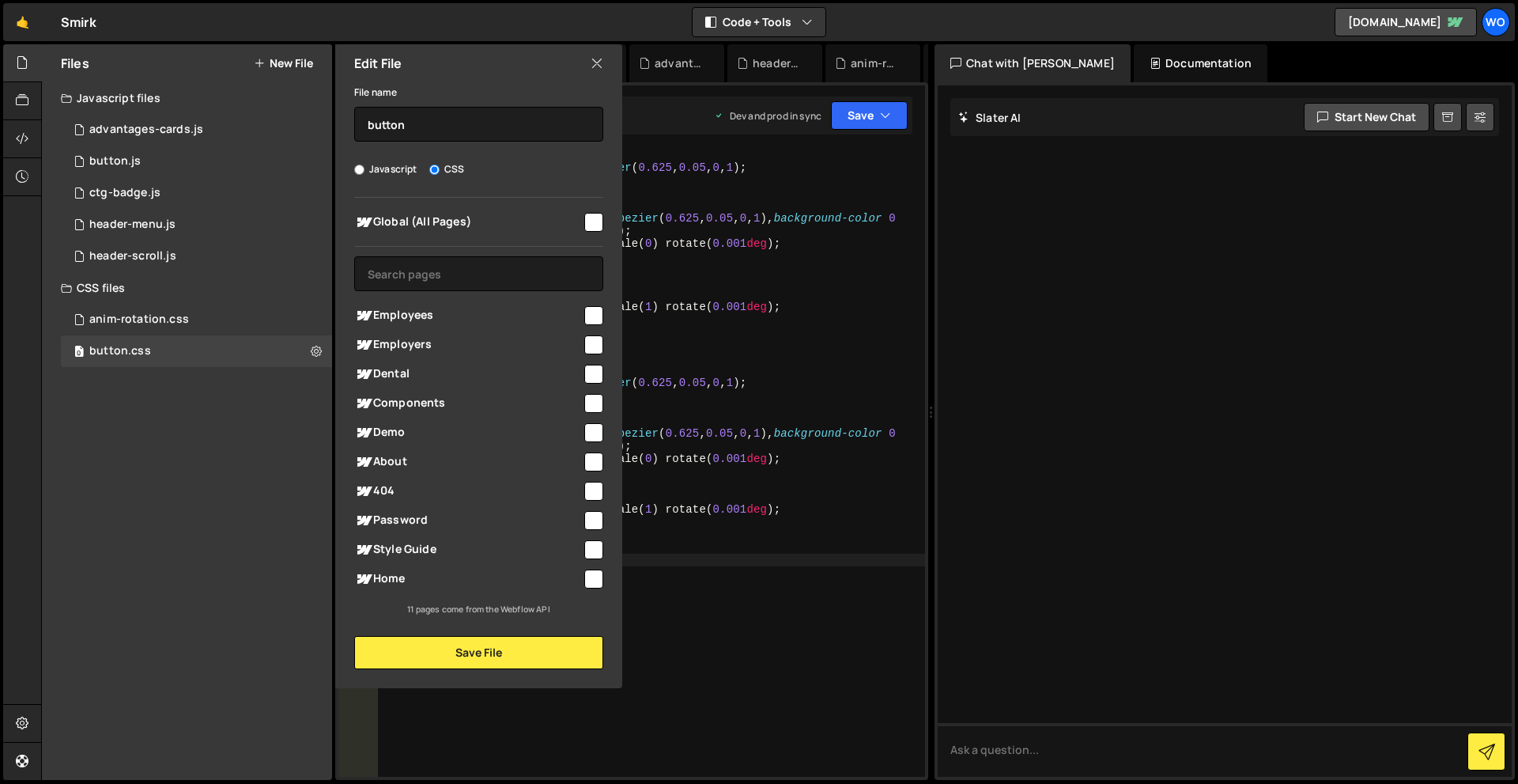
click at [590, 223] on input "checkbox" at bounding box center [594, 223] width 19 height 19
checkbox input "true"
click at [500, 653] on button "Save File" at bounding box center [478, 651] width 249 height 33
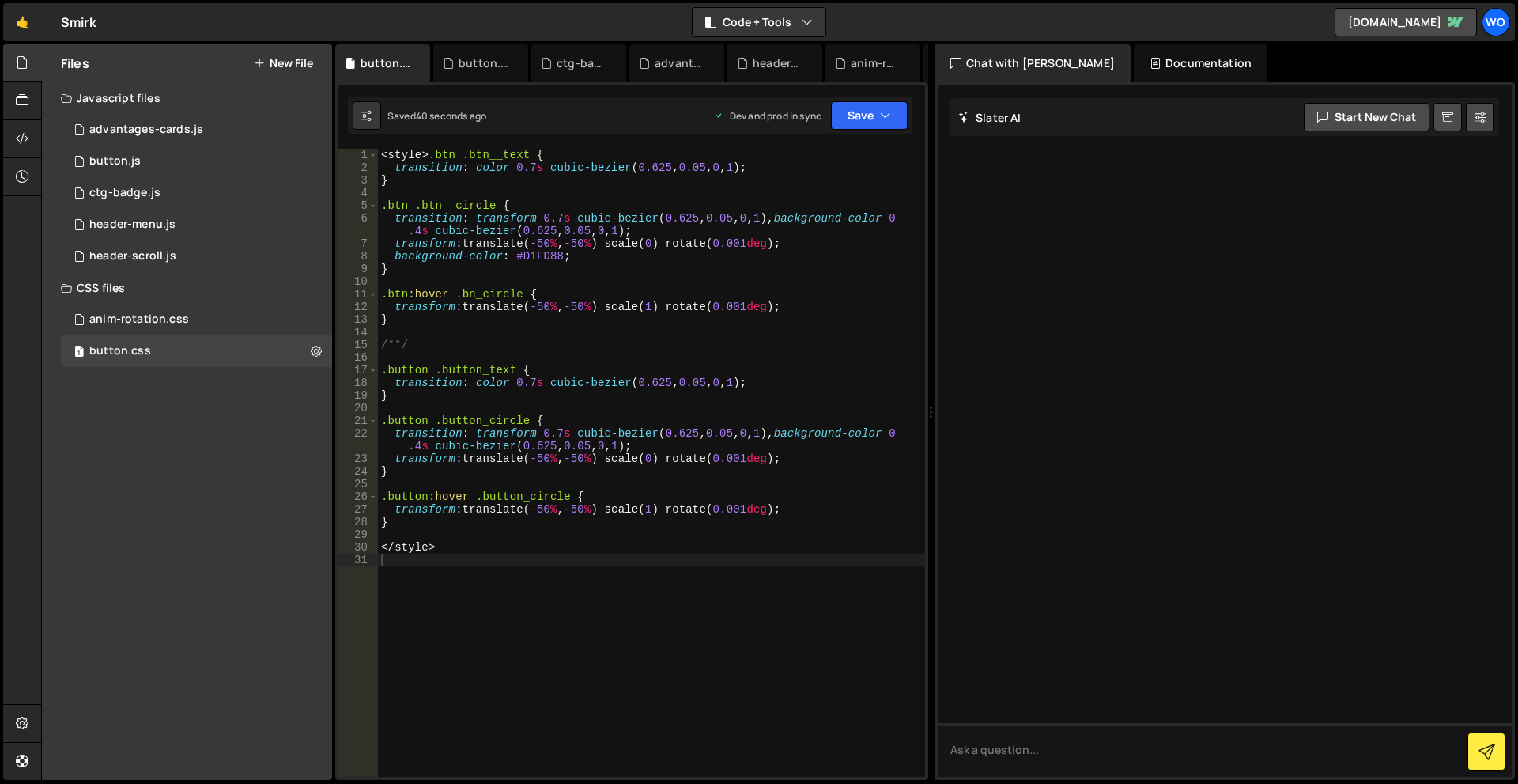
click at [500, 650] on div "< style > .btn .btn__text { transition : color 0.7 s cubic-bezier ( 0.625 , 0.0…" at bounding box center [652, 475] width 547 height 653
click at [255, 499] on div "Files New File Javascript files 1 advantages-cards.js 0 0 button.js 0 1 ctg-bad…" at bounding box center [187, 412] width 290 height 736
click at [1412, 26] on link "[DOMAIN_NAME]" at bounding box center [1406, 22] width 142 height 28
click at [1493, 20] on div "Wo" at bounding box center [1496, 22] width 28 height 28
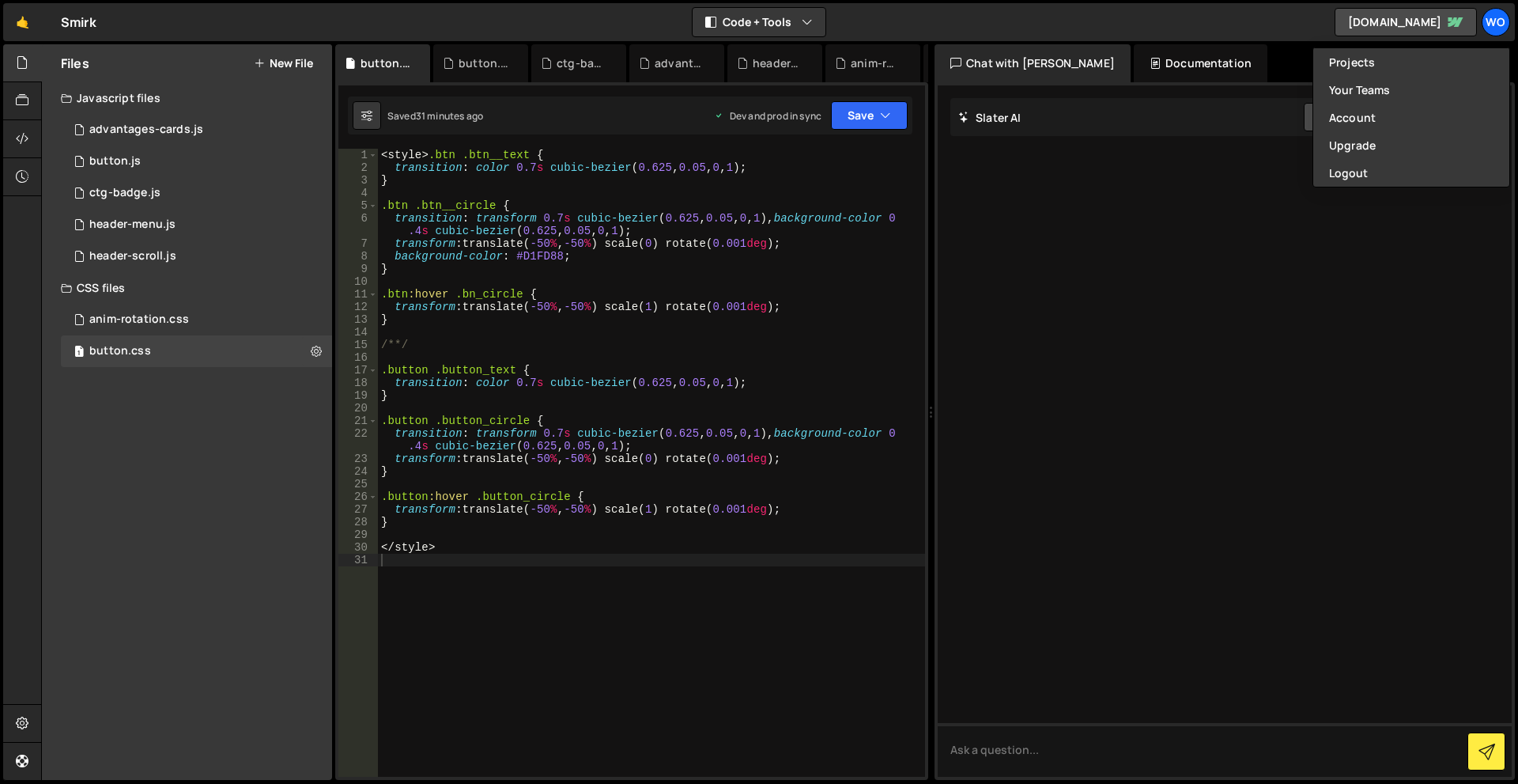
click at [666, 628] on div "< style > .btn .btn__text { transition : color 0.7 s cubic-bezier ( 0.625 , 0.0…" at bounding box center [652, 475] width 547 height 653
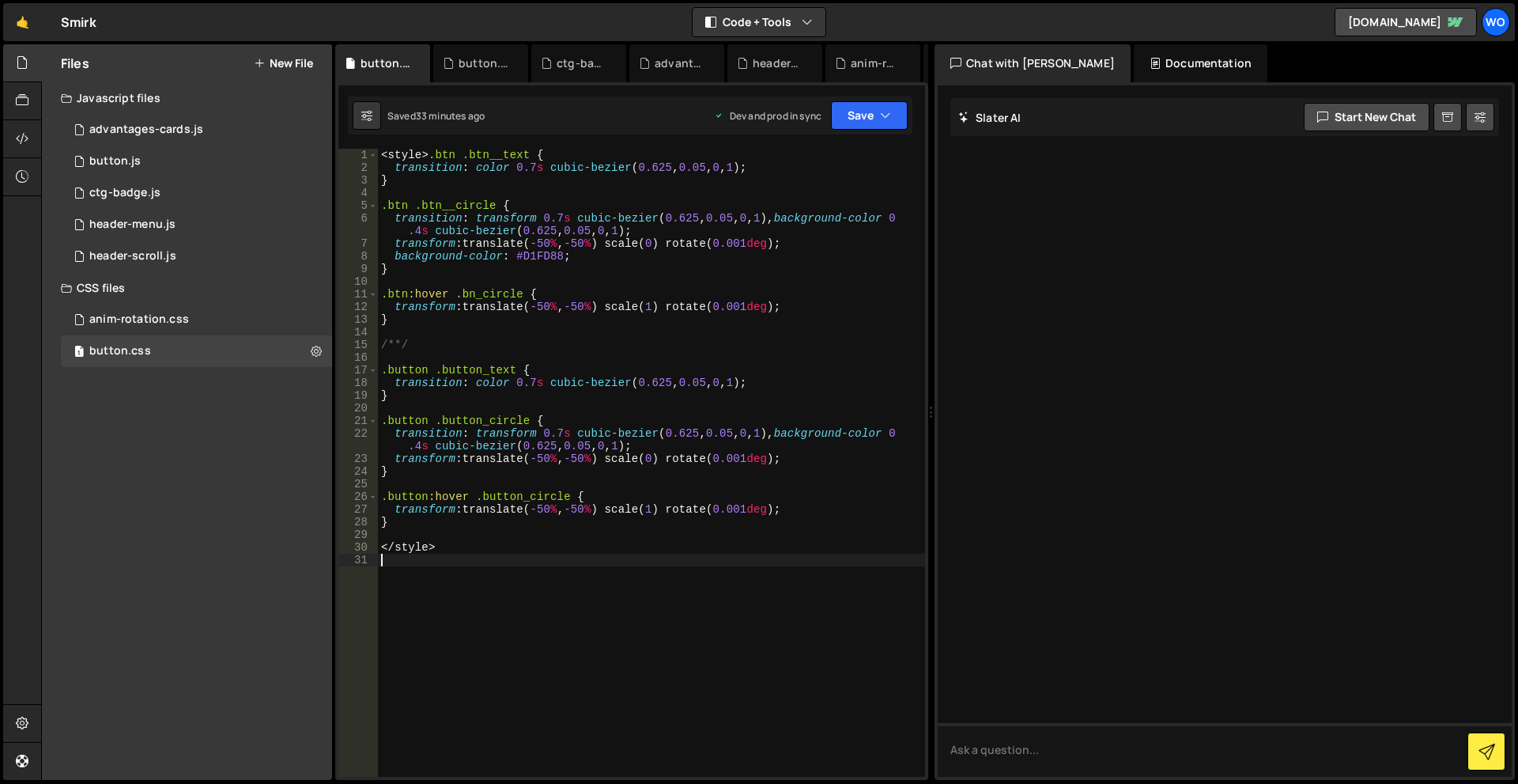
click at [604, 624] on div "< style > .btn .btn__text { transition : color 0.7 s cubic-bezier ( 0.625 , 0.0…" at bounding box center [652, 475] width 547 height 653
click at [459, 516] on div "< style > .btn .btn__text { transition : color 0.7 s cubic-bezier ( 0.625 , 0.0…" at bounding box center [652, 475] width 547 height 653
type textarea "}"
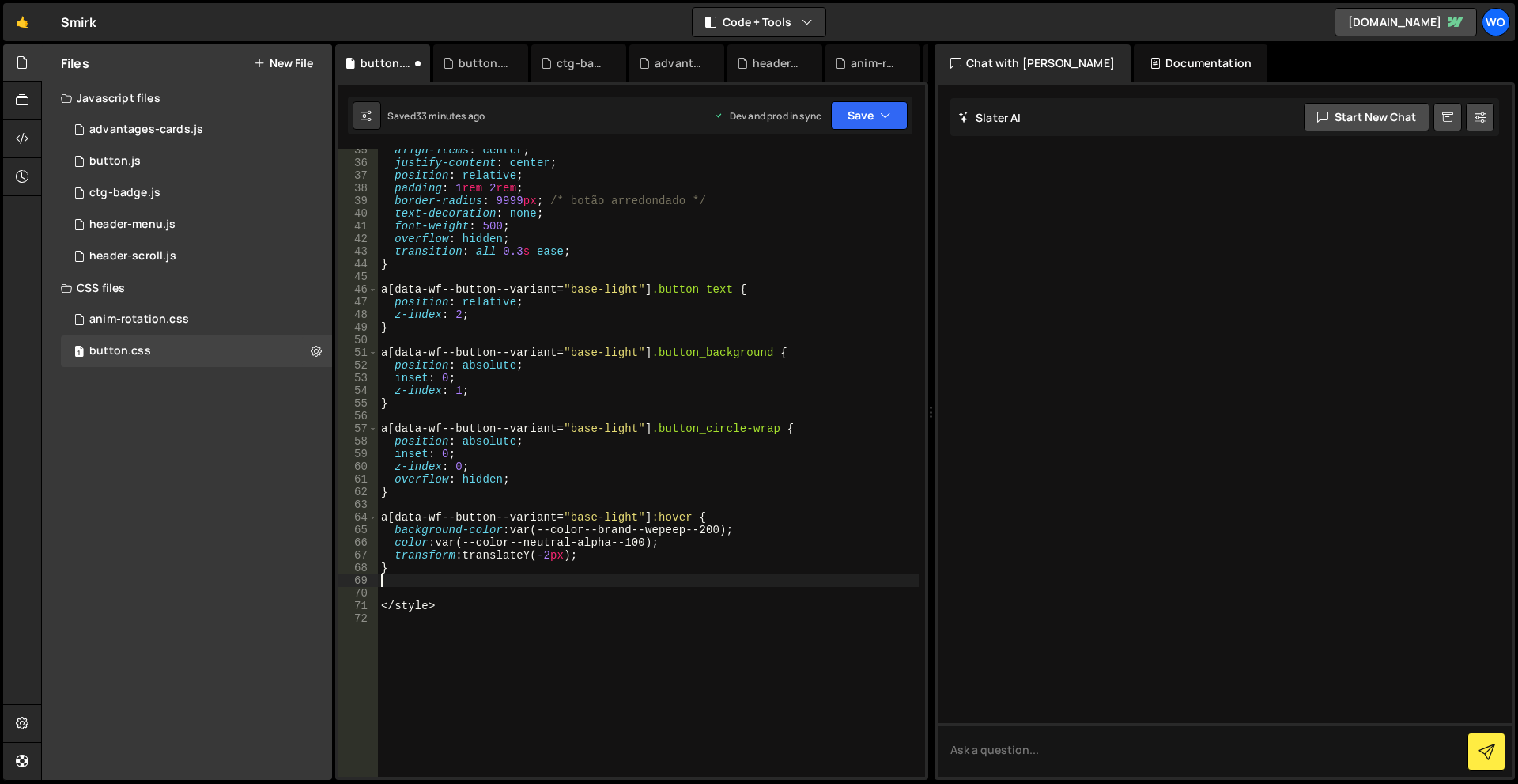
scroll to position [413, 0]
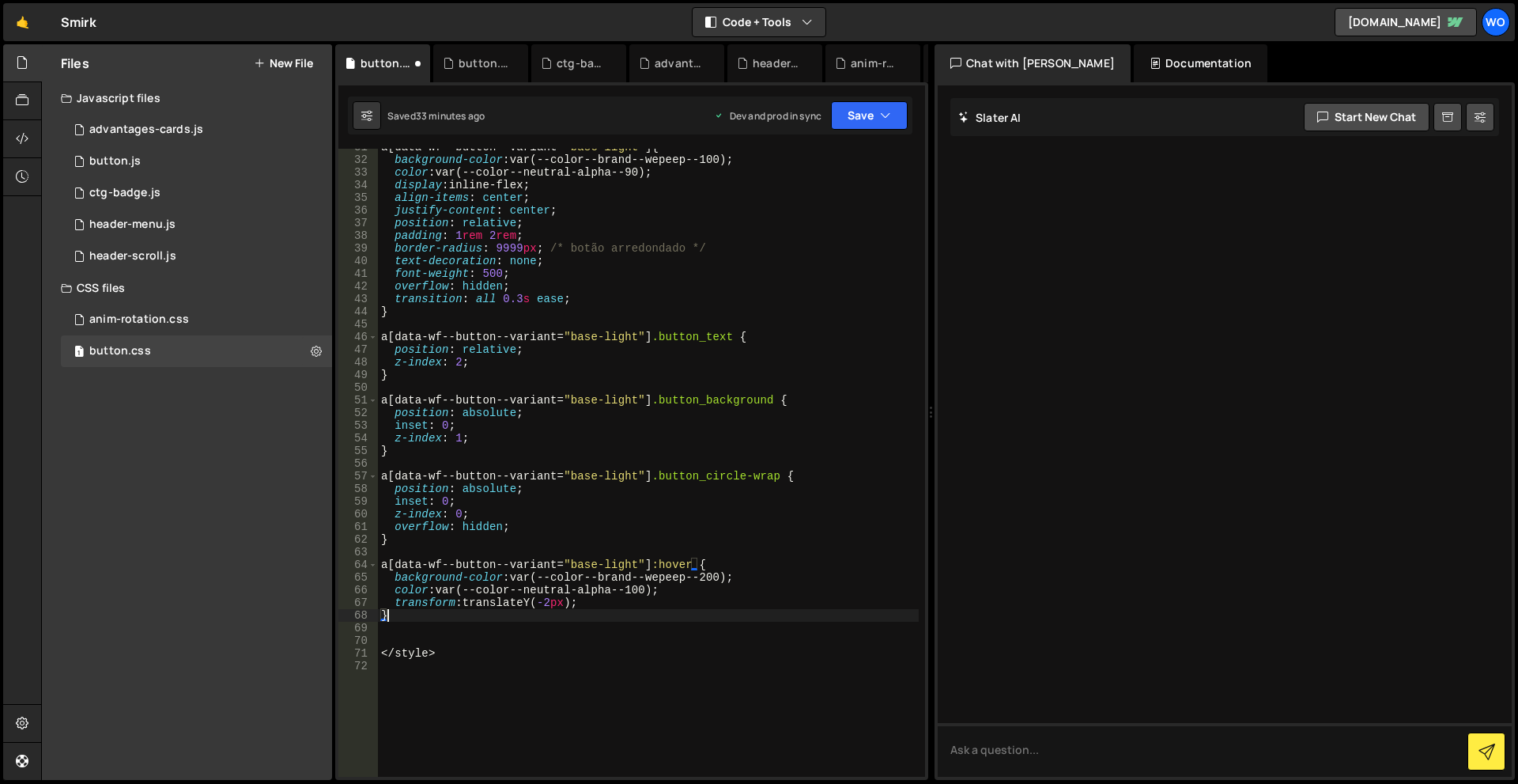
click at [405, 621] on div "a [ data-wf--button--variant = " base-light " ] { background-color : var(--colo…" at bounding box center [648, 468] width 541 height 653
drag, startPoint x: 609, startPoint y: 602, endPoint x: 368, endPoint y: 600, distance: 241.0
click at [368, 600] on div "} 31 32 33 34 35 36 37 38 39 40 41 42 43 44 45 46 47 48 49 50 51 52 53 54 55 56…" at bounding box center [632, 462] width 587 height 628
type textarea "transform: translateY(-2px);"
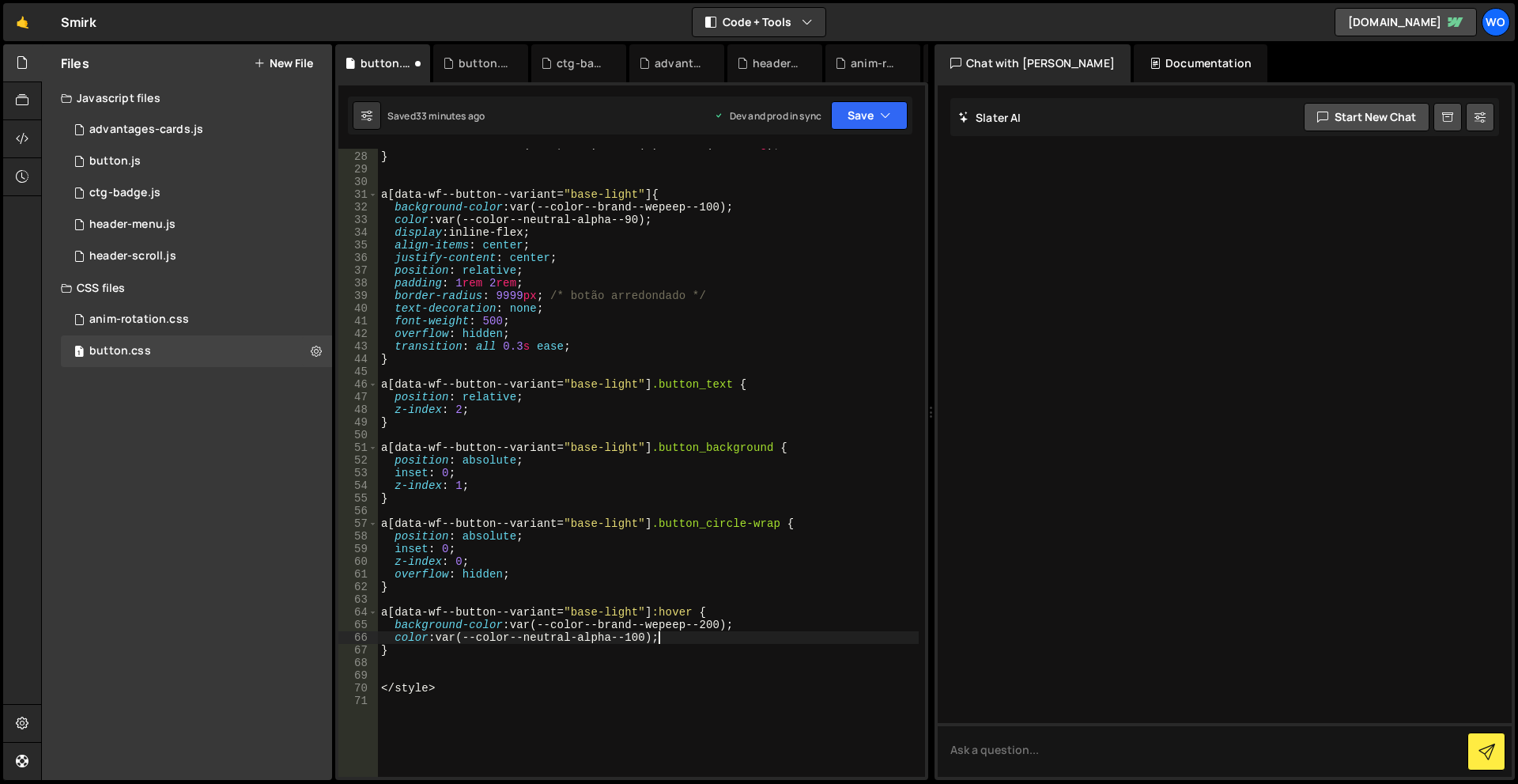
scroll to position [365, 0]
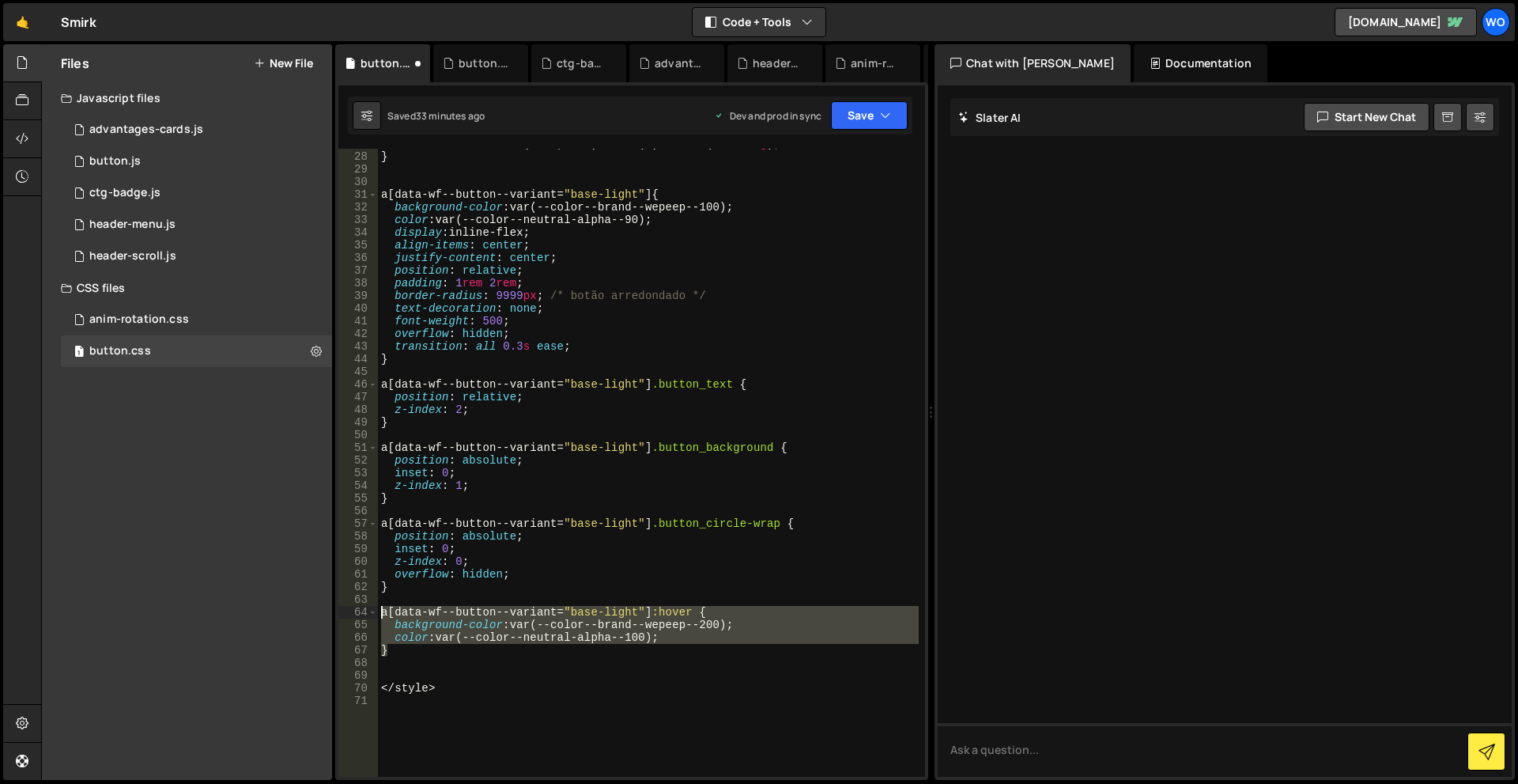
drag, startPoint x: 405, startPoint y: 651, endPoint x: 358, endPoint y: 612, distance: 61.1
click at [358, 612] on div "color: var(--color--neutral-alpha--100); 27 28 29 30 31 32 33 34 35 36 37 38 39…" at bounding box center [632, 462] width 587 height 628
type textarea "a[data-wf--button--variant="base-light"]:hover { background-color: var(--color-…"
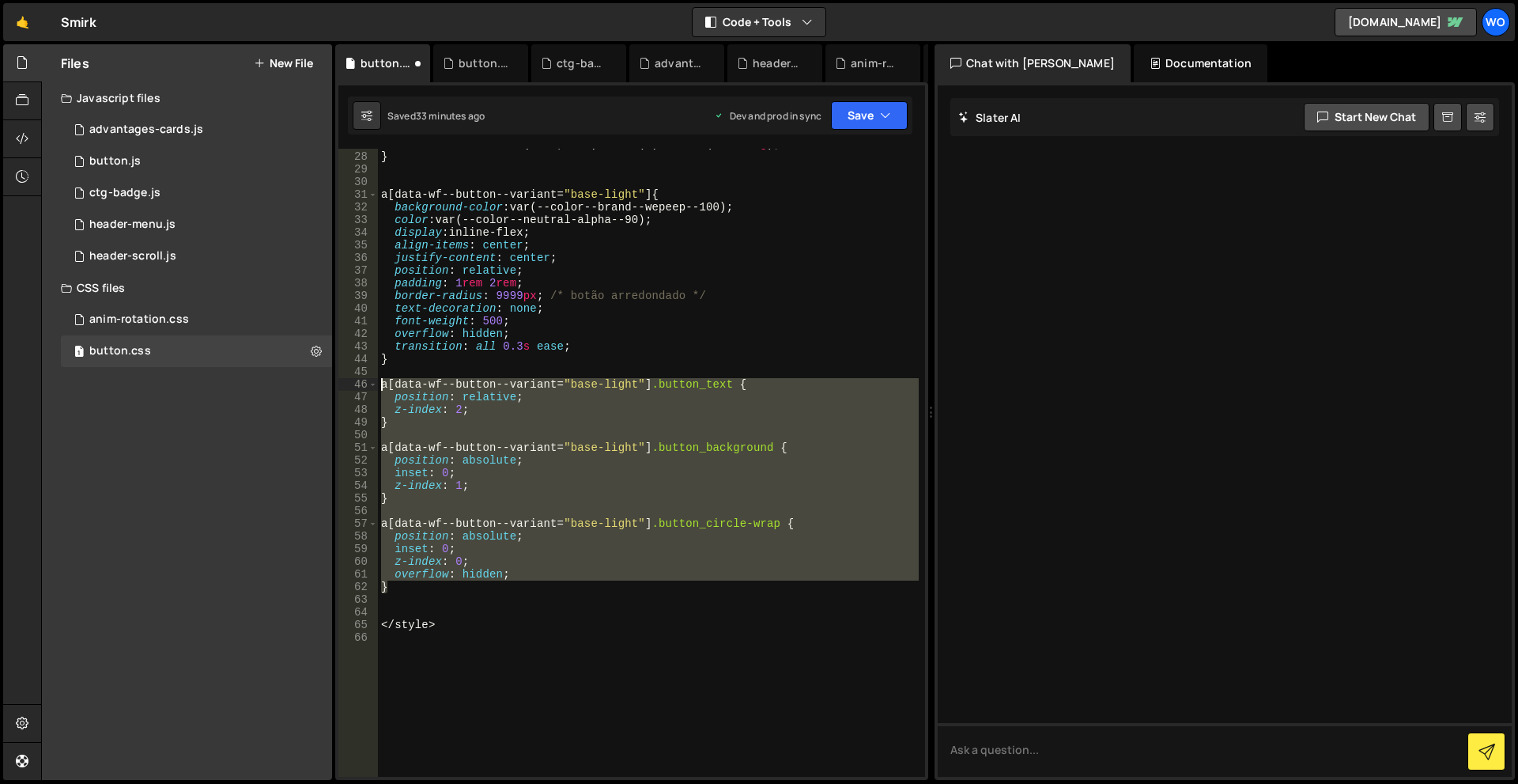
drag, startPoint x: 399, startPoint y: 592, endPoint x: 326, endPoint y: 382, distance: 222.3
click at [326, 382] on div "Files New File Javascript files 1 advantages-cards.js 0 0 button.js 0 1 ctg-bad…" at bounding box center [779, 413] width 1477 height 737
type textarea "a[data-wf--button--variant="base-light"] .button_text { position: relative;"
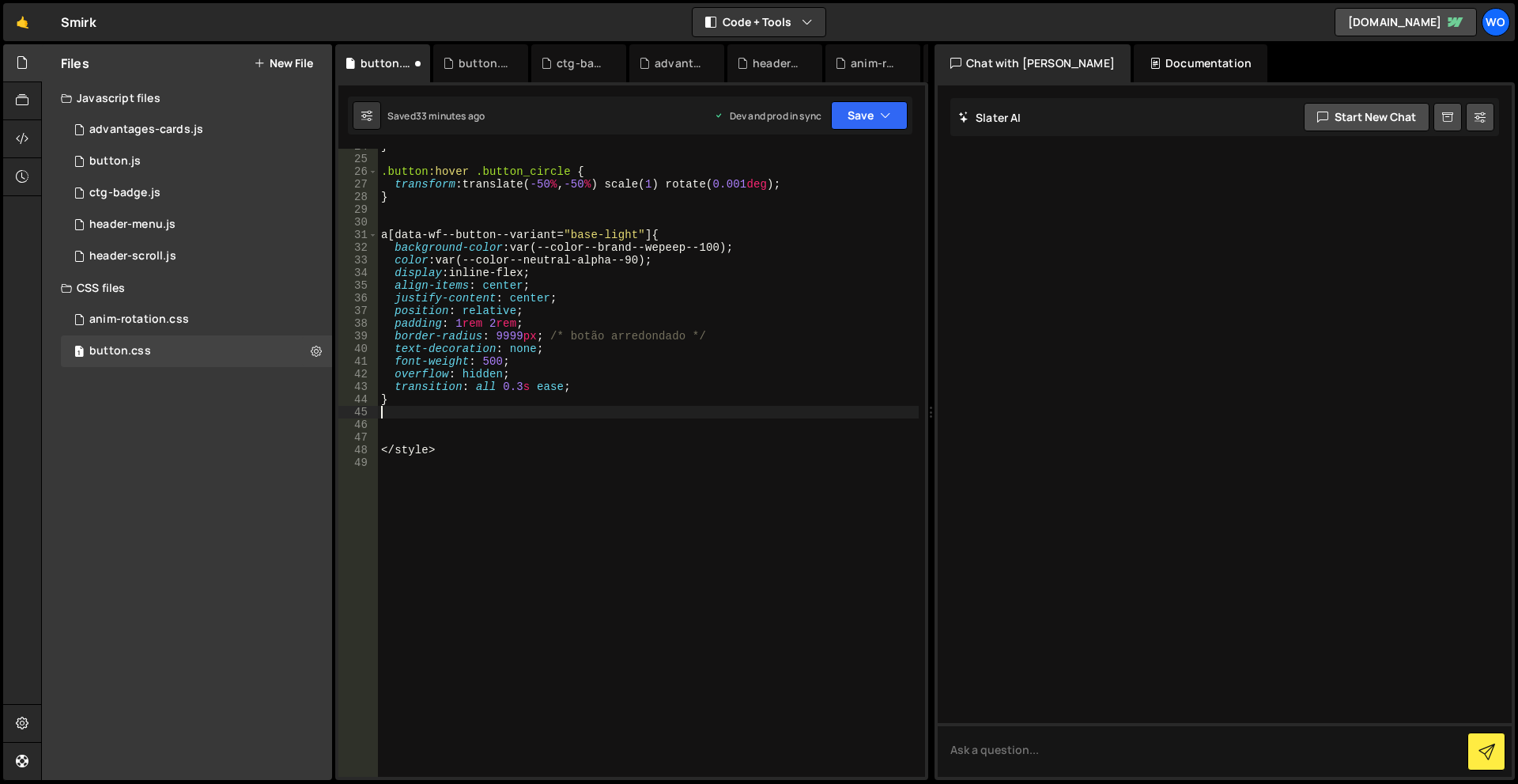
type textarea "}"
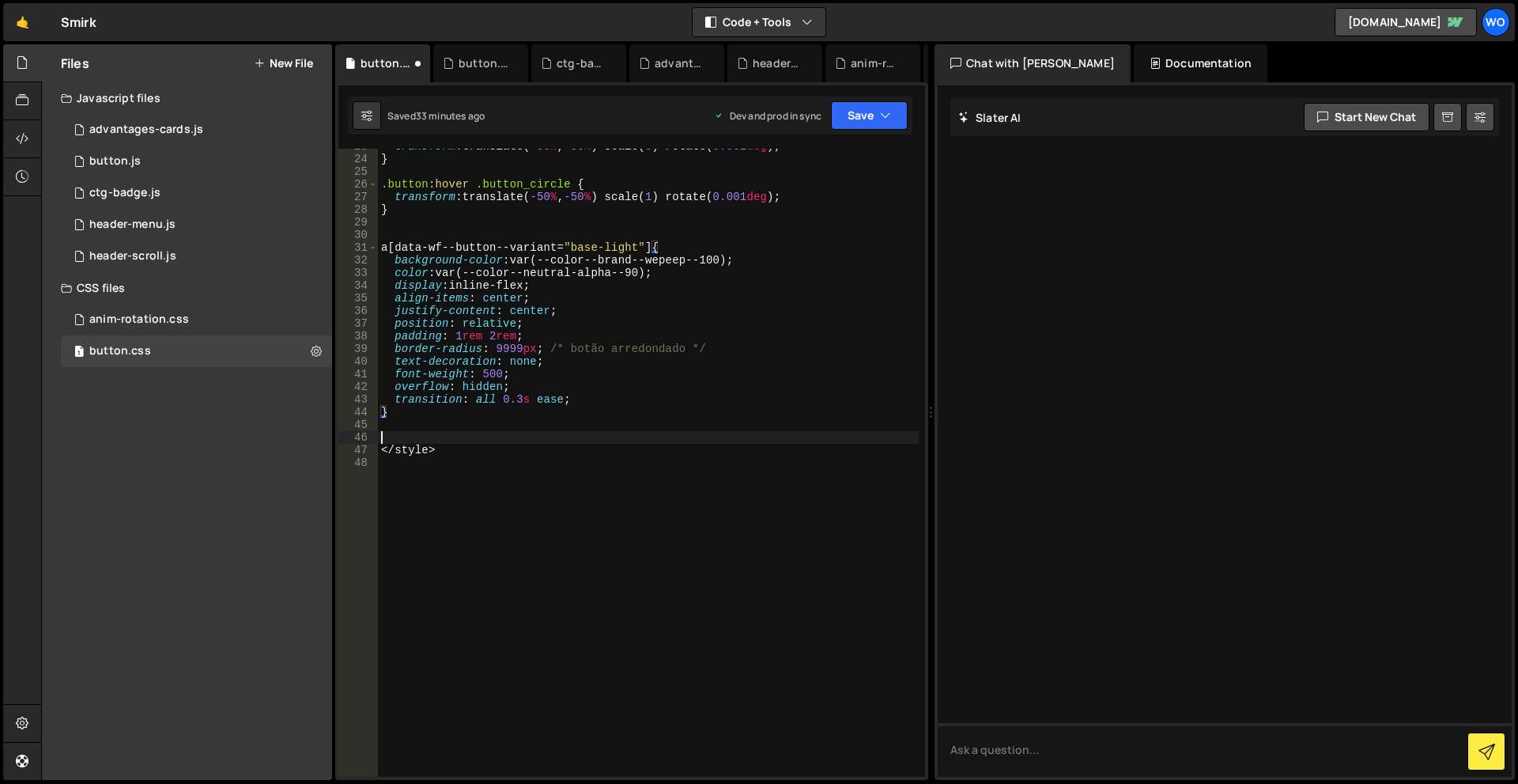
click at [405, 435] on div "transform : translate( -50 % , -50 % ) scale( 0 ) rotate( 0.001 deg ) ; } .butt…" at bounding box center [648, 467] width 541 height 653
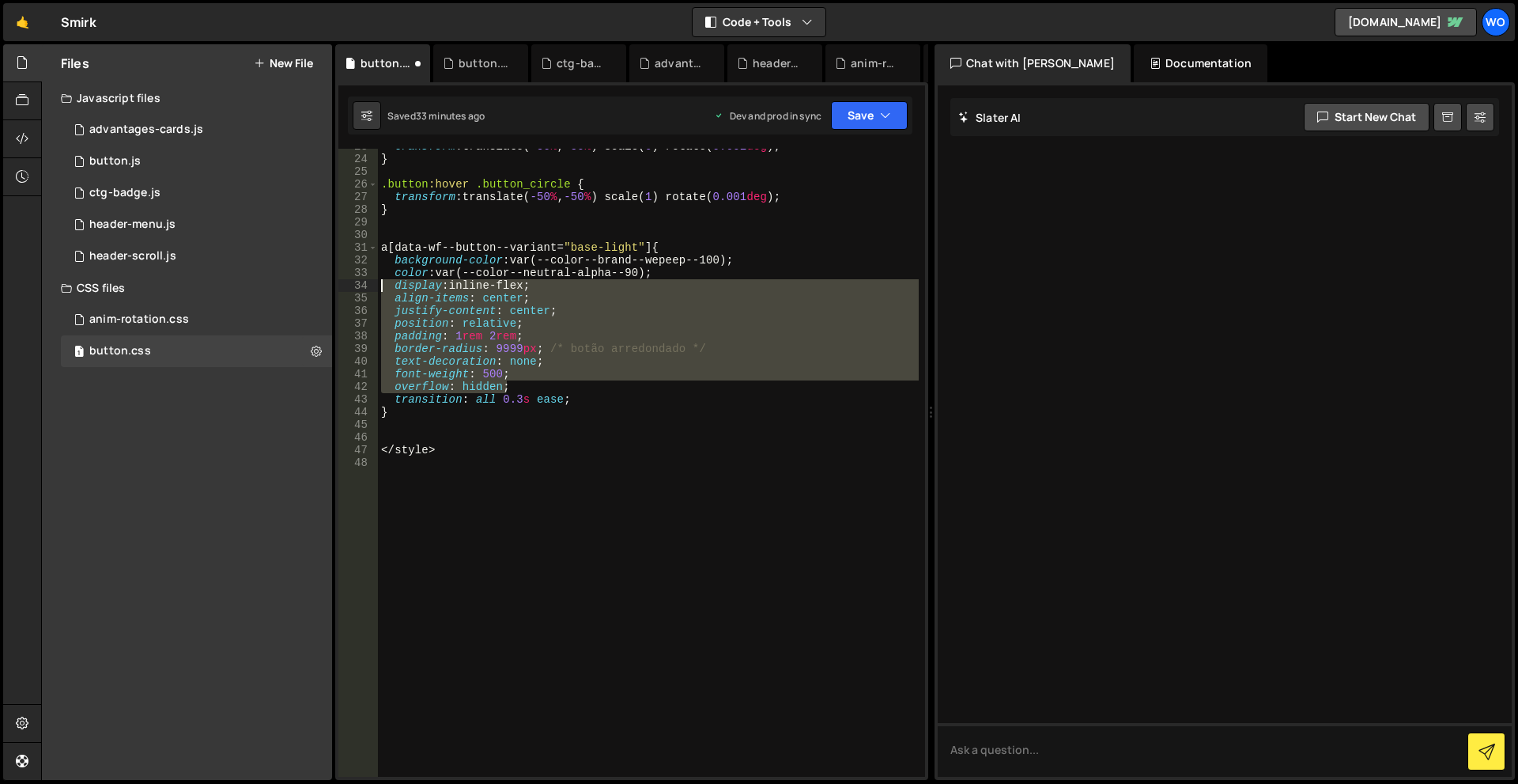
drag, startPoint x: 537, startPoint y: 389, endPoint x: 363, endPoint y: 285, distance: 202.7
click at [363, 285] on div "23 24 25 26 27 28 29 30 31 32 33 34 35 36 37 38 39 40 41 42 43 44 45 46 47 48 t…" at bounding box center [632, 462] width 587 height 628
type textarea "display: inline-flex; align-items: center;"
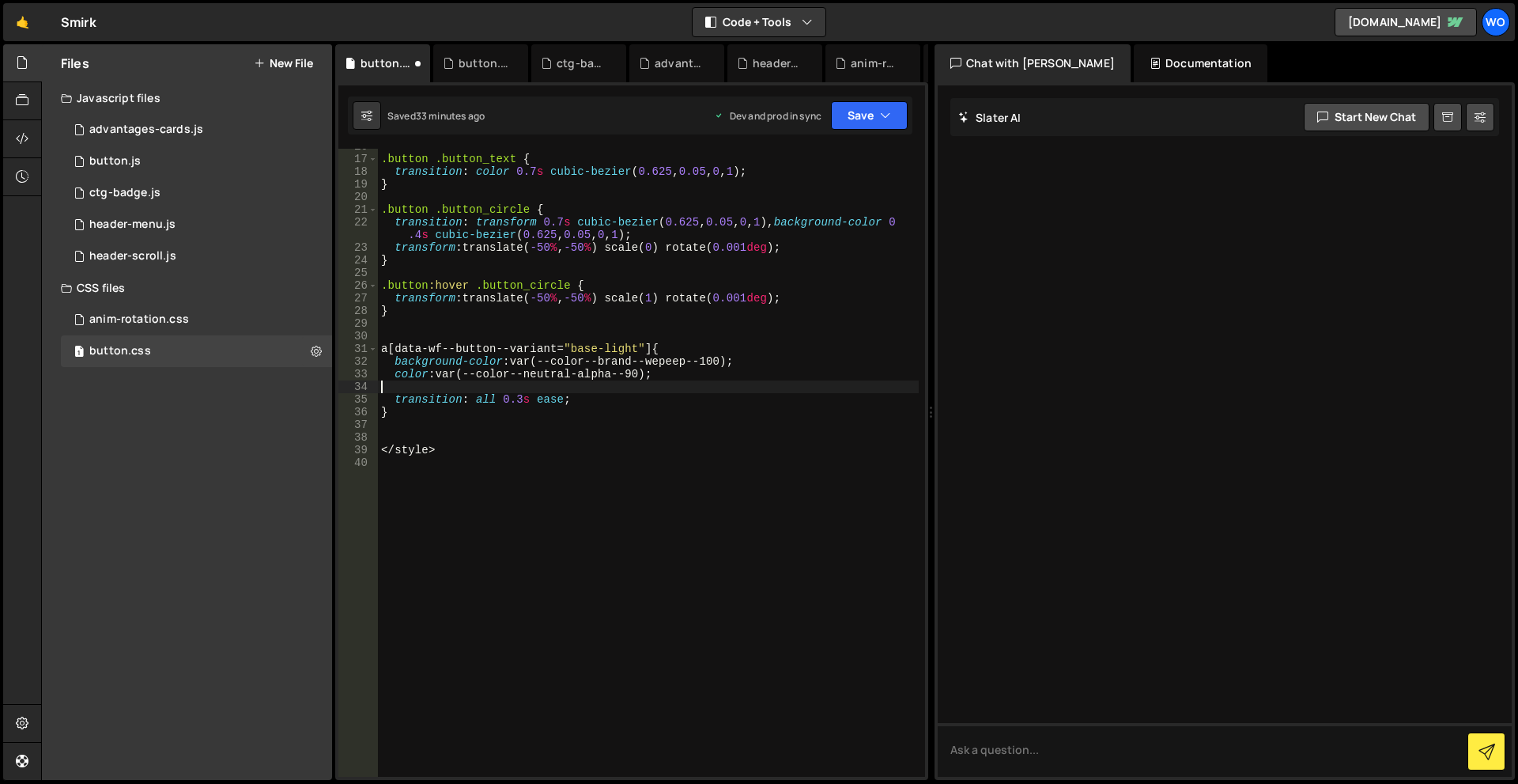
scroll to position [199, 0]
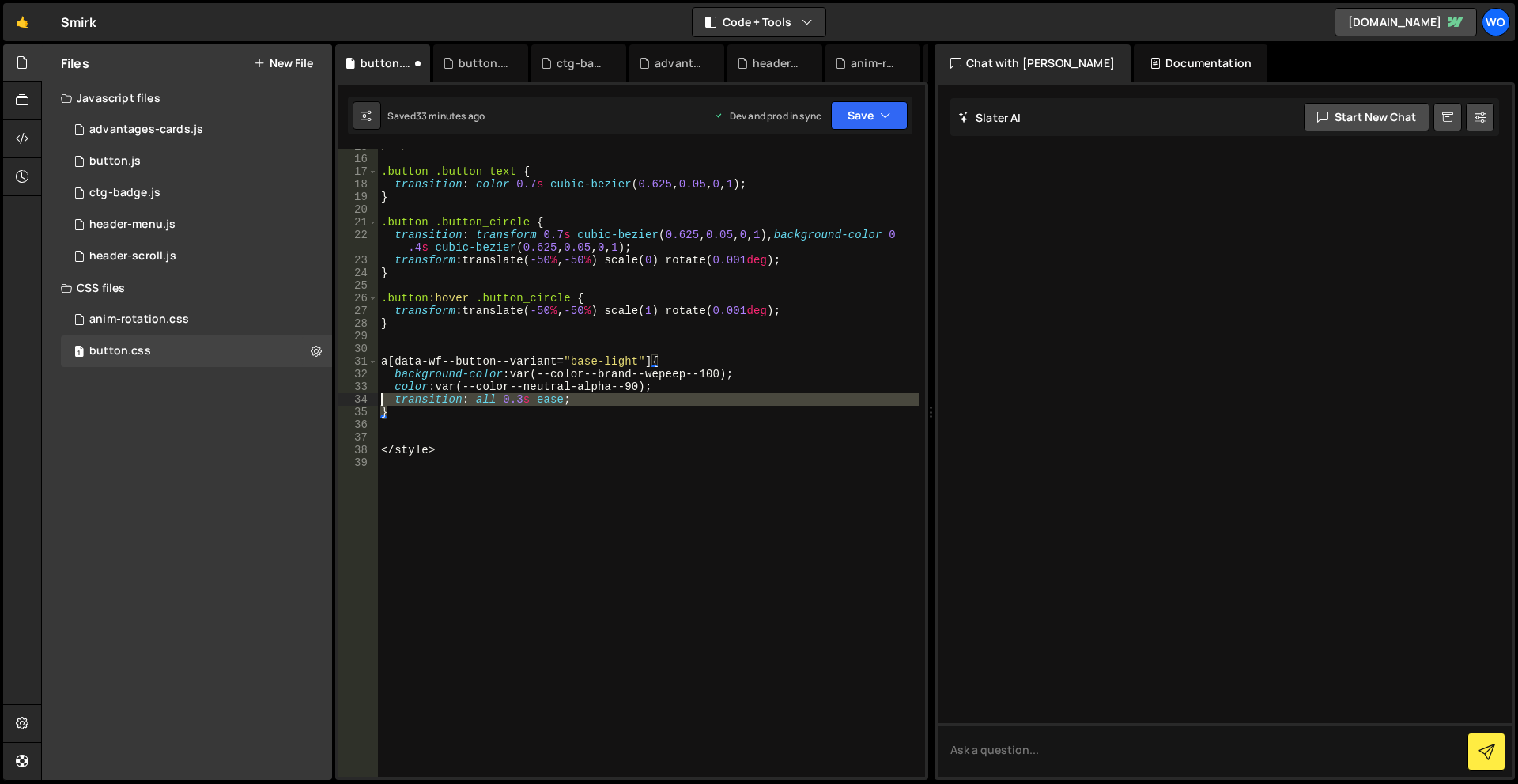
drag, startPoint x: 386, startPoint y: 413, endPoint x: 362, endPoint y: 381, distance: 40.0
click at [362, 381] on div "color: var(--color--neutral-alpha--90); 15 16 17 18 19 20 21 22 23 24 25 26 27 …" at bounding box center [632, 462] width 587 height 628
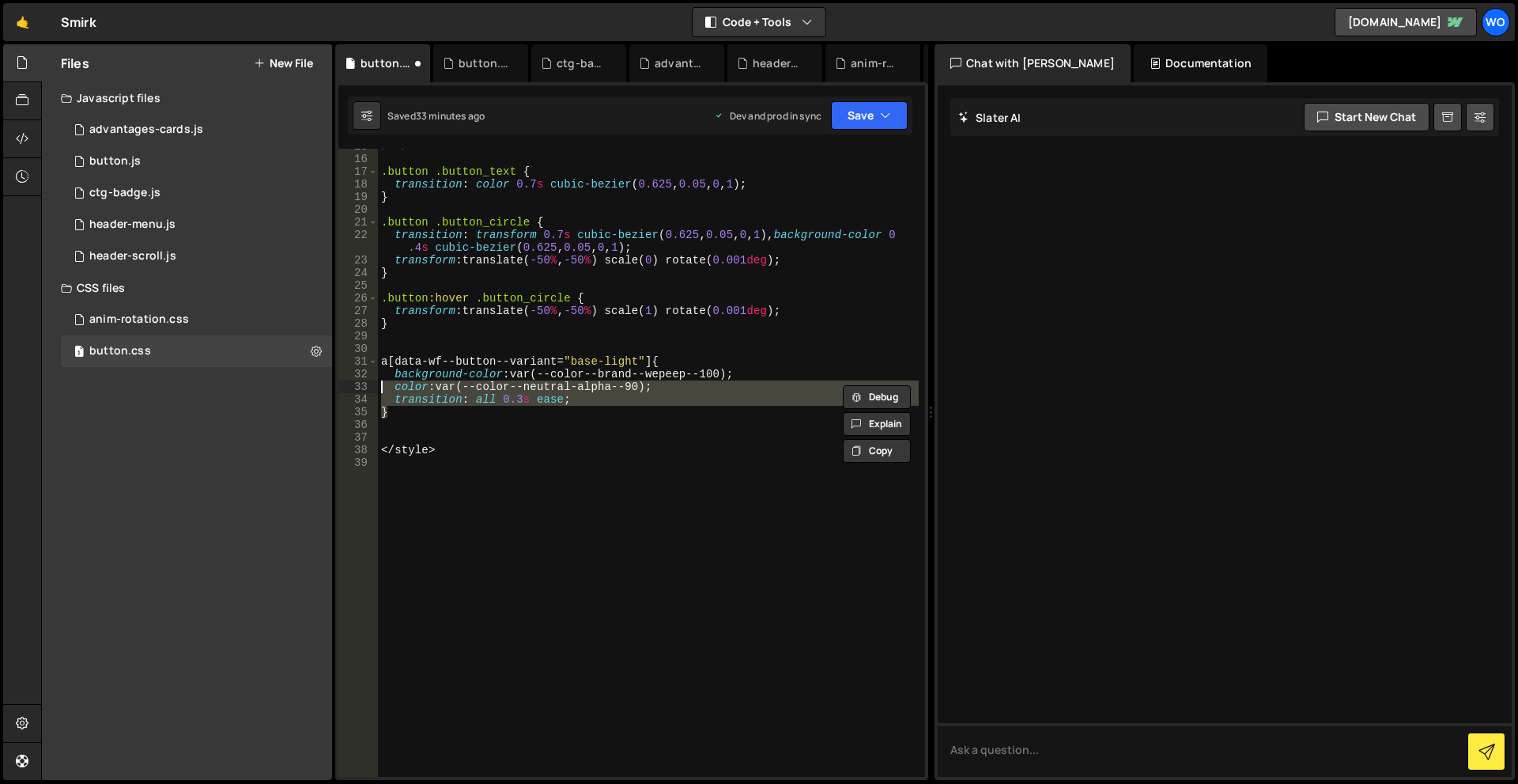
click at [540, 401] on div "/**/ .button .button_text { transition : color 0.7 s cubic-bezier ( 0.625 , 0.0…" at bounding box center [648, 462] width 541 height 628
drag, startPoint x: 595, startPoint y: 394, endPoint x: 331, endPoint y: 391, distance: 264.0
click at [331, 391] on div "Files New File Javascript files 1 advantages-cards.js 0 0 button.js 0 1 ctg-bad…" at bounding box center [779, 413] width 1477 height 737
type textarea "color: var(--color--neutral-alpha--90); transition: all 0.3s ease;"
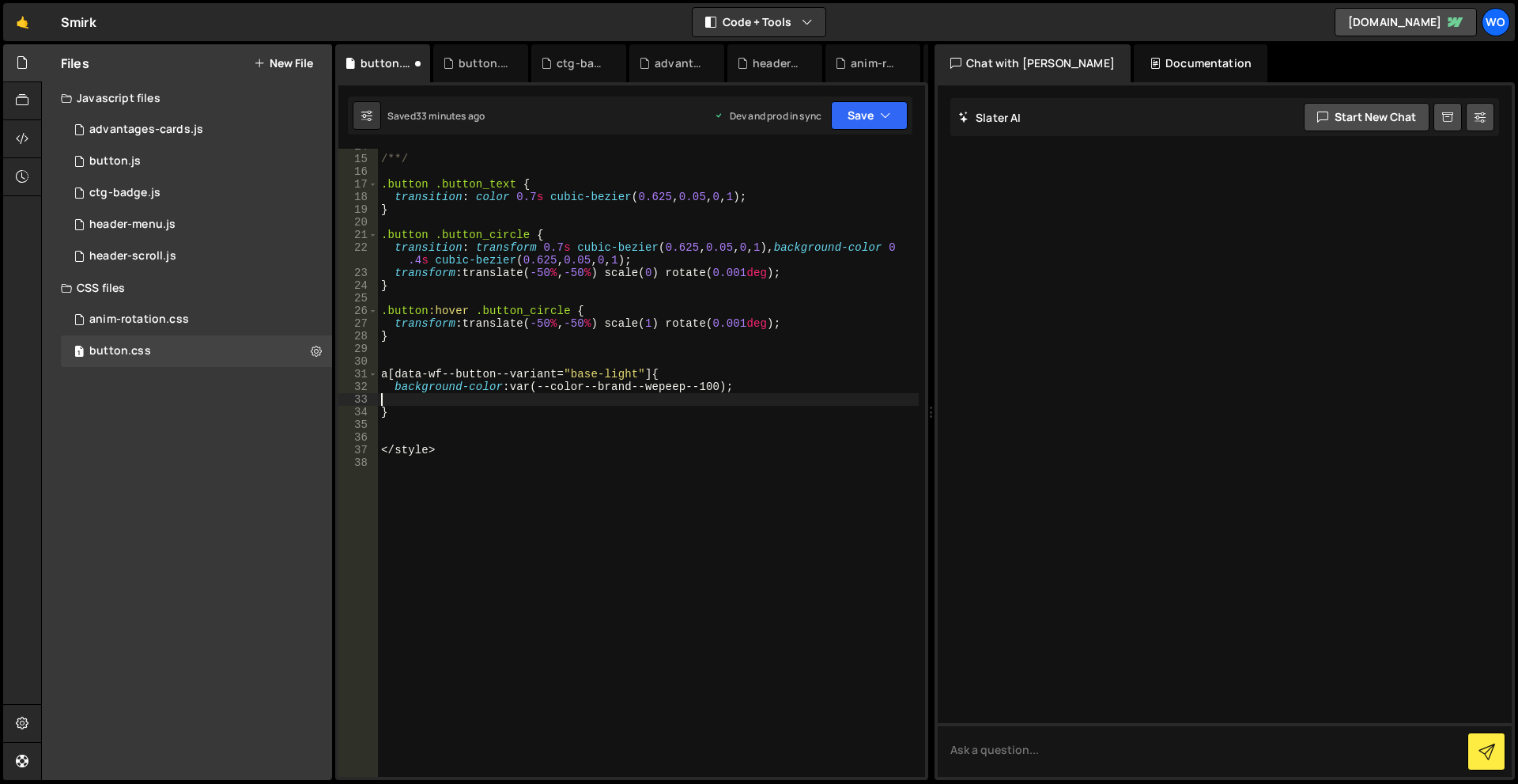
scroll to position [186, 0]
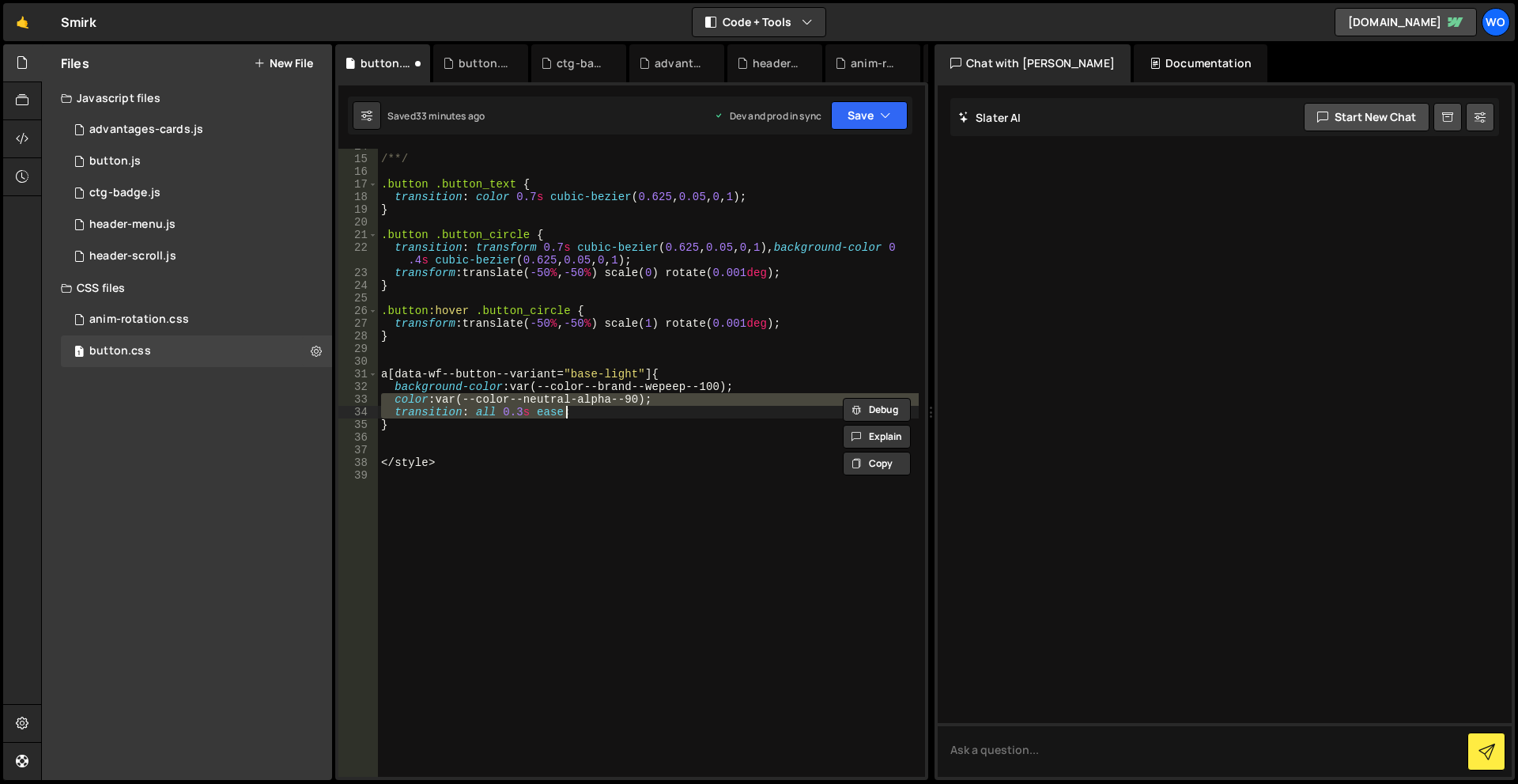
click at [507, 424] on div "/**/ .button .button_text { transition : color 0.7 s cubic-bezier ( 0.625 , 0.0…" at bounding box center [648, 467] width 541 height 653
drag, startPoint x: 457, startPoint y: 406, endPoint x: 343, endPoint y: 409, distance: 114.0
click at [343, 409] on div "} 14 15 16 17 18 19 20 21 22 23 24 25 26 27 28 29 30 31 32 33 34 35 36 37 38 39…" at bounding box center [632, 462] width 587 height 628
type textarea "transition: all 0.3s ease;"
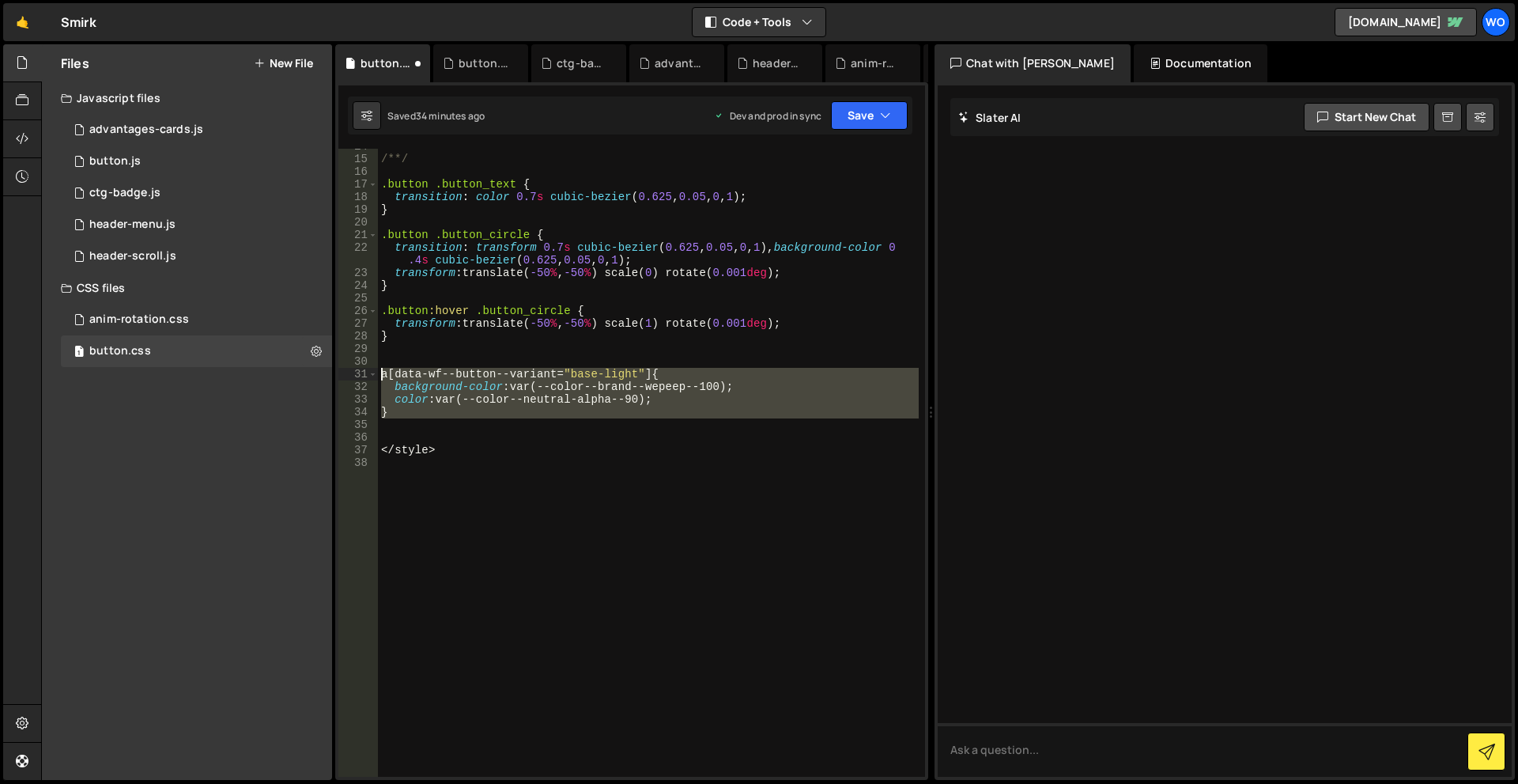
drag, startPoint x: 401, startPoint y: 407, endPoint x: 346, endPoint y: 372, distance: 65.2
click at [346, 372] on div "color: var(--color--neutral-alpha--90); 14 15 16 17 18 19 20 21 22 23 24 25 26 …" at bounding box center [632, 462] width 587 height 628
type textarea "a[data-wf--button--variant="base-light"] { background-color: var(--color--brand…"
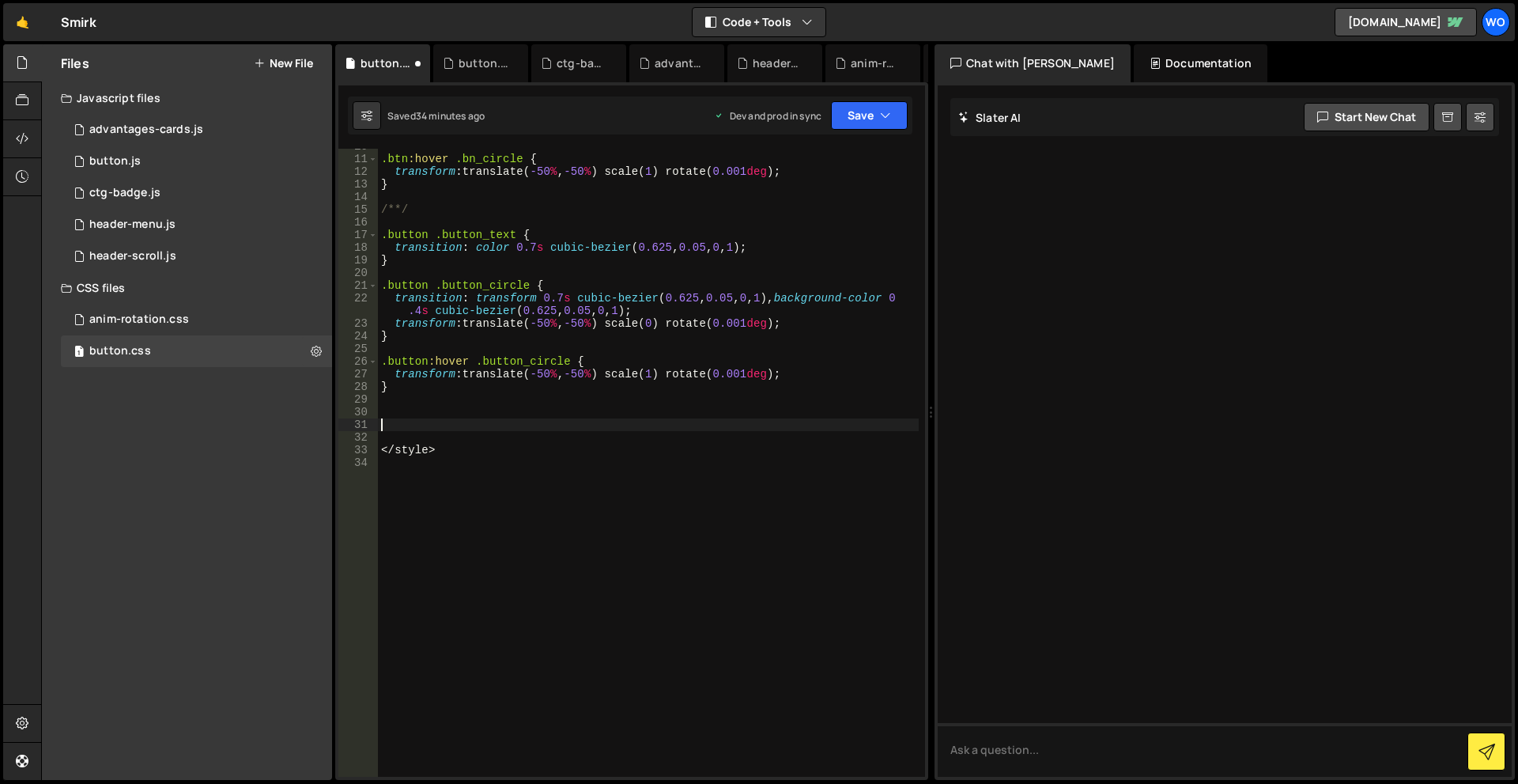
scroll to position [135, 0]
click at [431, 431] on div ".btn :hover .bn_circle { transform : translate( -50 % , -50 % ) scale( 1 ) rota…" at bounding box center [648, 467] width 541 height 653
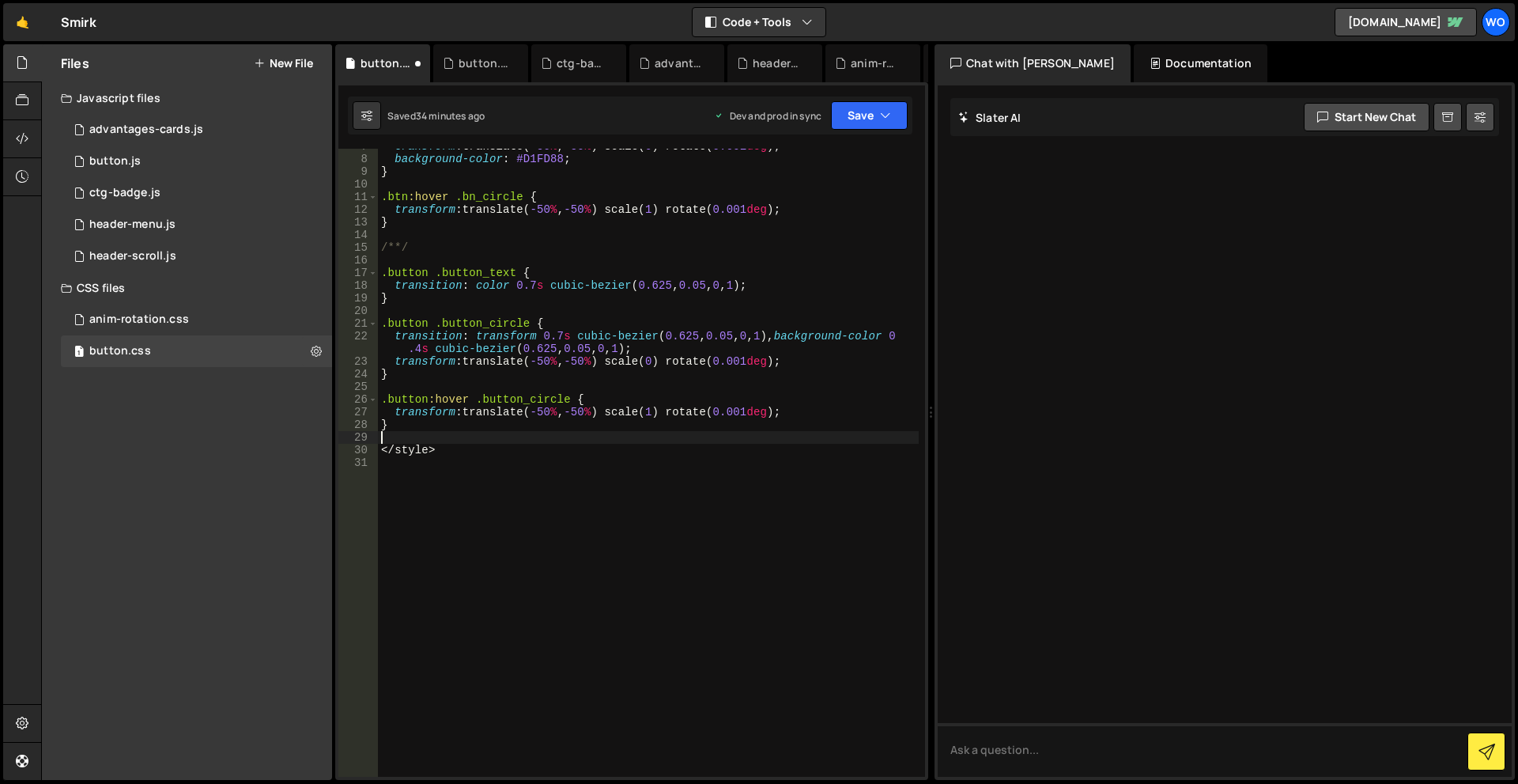
scroll to position [98, 0]
